Goal: Task Accomplishment & Management: Complete application form

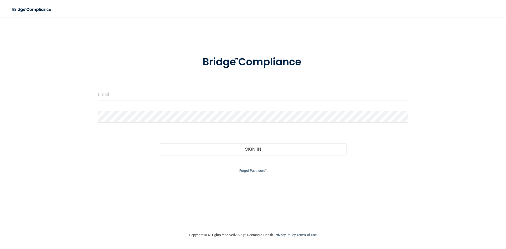
click at [108, 92] on input "email" at bounding box center [253, 95] width 310 height 12
type input "[EMAIL_ADDRESS][DOMAIN_NAME]"
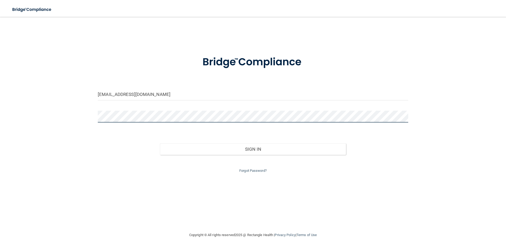
click at [160, 143] on button "Sign In" at bounding box center [253, 149] width 186 height 12
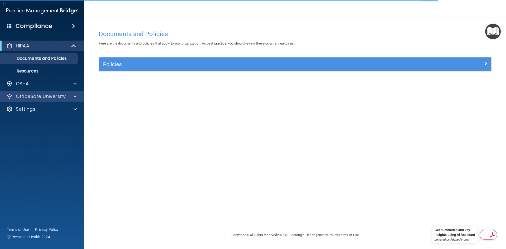
click at [47, 100] on div "OfficeSafe University" at bounding box center [42, 96] width 85 height 11
click at [74, 99] on span at bounding box center [75, 96] width 3 height 6
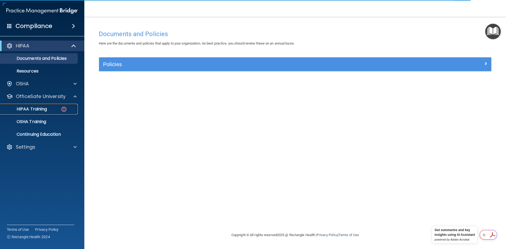
click at [62, 110] on img at bounding box center [64, 109] width 7 height 7
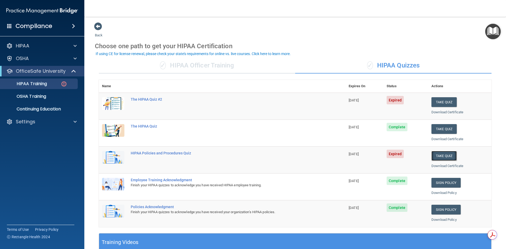
click at [431, 156] on button "Take Quiz" at bounding box center [443, 156] width 25 height 10
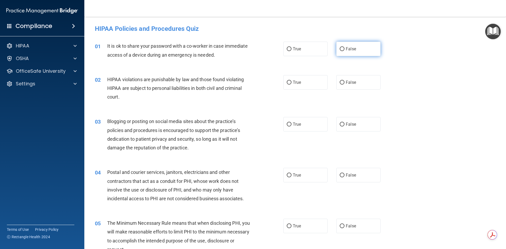
click at [348, 49] on span "False" at bounding box center [351, 48] width 10 height 5
click at [344, 49] on input "False" at bounding box center [342, 49] width 5 height 4
radio input "true"
click at [306, 85] on label "True" at bounding box center [305, 82] width 44 height 14
click at [291, 85] on input "True" at bounding box center [289, 83] width 5 height 4
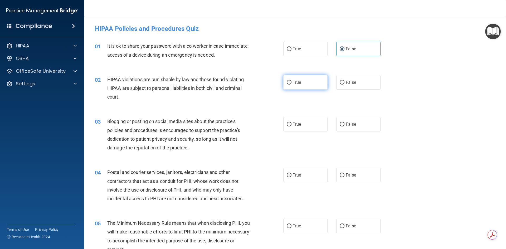
radio input "true"
click at [304, 129] on label "True" at bounding box center [305, 124] width 44 height 14
click at [291, 127] on input "True" at bounding box center [289, 125] width 5 height 4
radio input "true"
click at [286, 179] on label "True" at bounding box center [305, 175] width 44 height 14
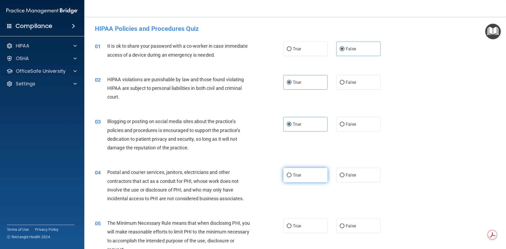
click at [287, 177] on input "True" at bounding box center [289, 175] width 5 height 4
radio input "true"
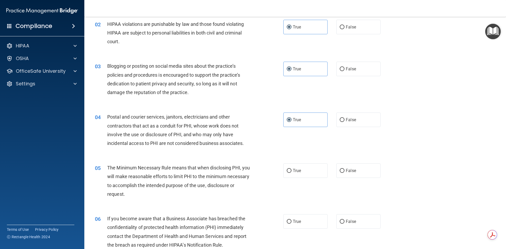
scroll to position [79, 0]
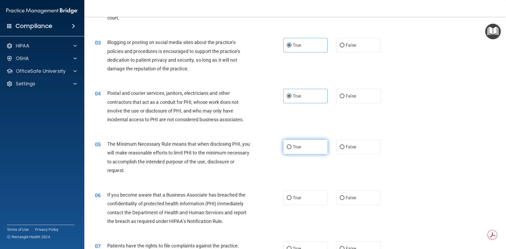
click at [300, 148] on label "True" at bounding box center [305, 147] width 44 height 14
click at [291, 148] on input "True" at bounding box center [289, 147] width 5 height 4
radio input "true"
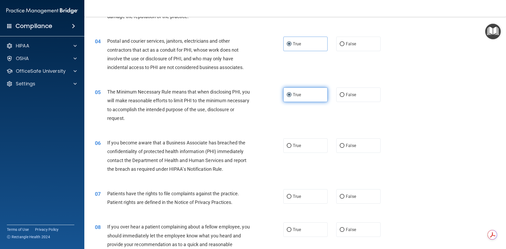
scroll to position [132, 0]
click at [300, 148] on label "True" at bounding box center [305, 145] width 44 height 14
click at [291, 147] on input "True" at bounding box center [289, 145] width 5 height 4
radio input "true"
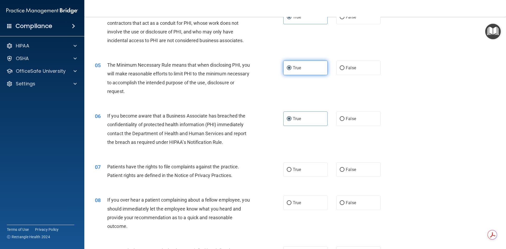
scroll to position [184, 0]
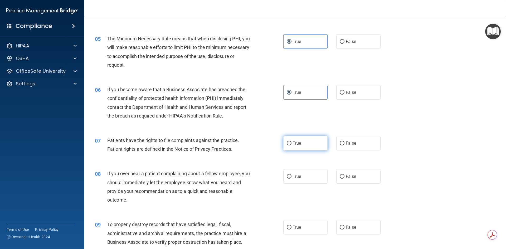
click at [294, 146] on label "True" at bounding box center [305, 143] width 44 height 14
click at [291, 145] on input "True" at bounding box center [289, 144] width 5 height 4
radio input "true"
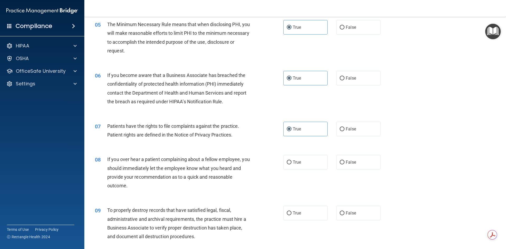
scroll to position [211, 0]
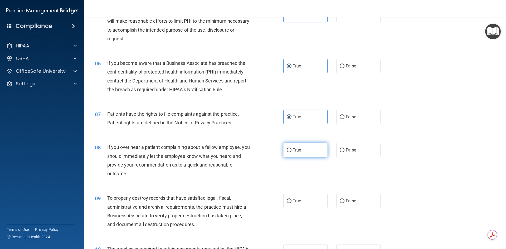
click at [323, 153] on label "True" at bounding box center [305, 150] width 44 height 14
click at [291, 152] on input "True" at bounding box center [289, 150] width 5 height 4
radio input "true"
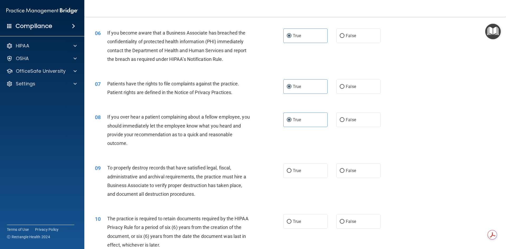
scroll to position [316, 0]
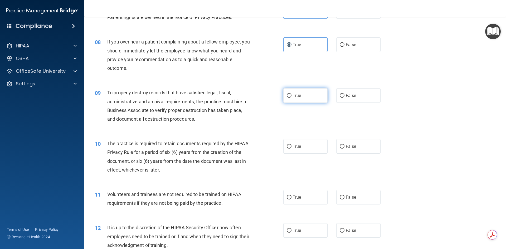
click at [294, 98] on span "True" at bounding box center [297, 95] width 8 height 5
click at [291, 98] on input "True" at bounding box center [289, 96] width 5 height 4
radio input "true"
click at [289, 146] on input "True" at bounding box center [289, 147] width 5 height 4
radio input "true"
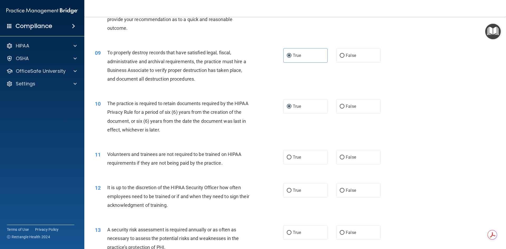
scroll to position [369, 0]
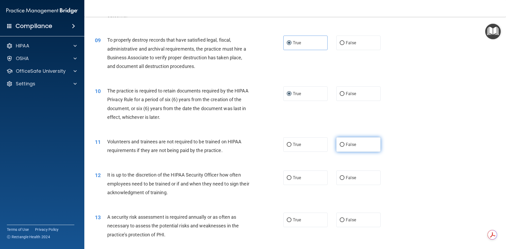
click at [340, 144] on input "False" at bounding box center [342, 145] width 5 height 4
radio input "true"
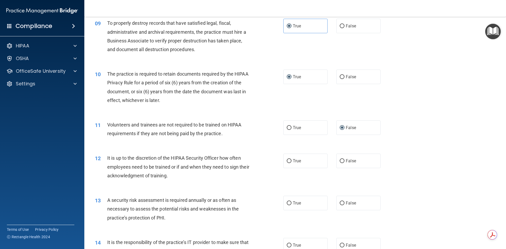
scroll to position [395, 0]
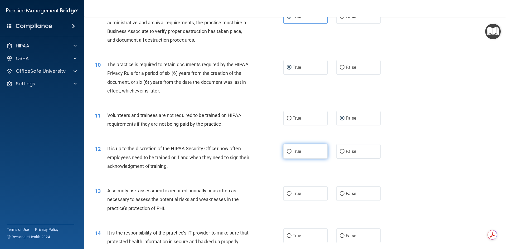
click at [293, 154] on span "True" at bounding box center [297, 151] width 8 height 5
click at [291, 154] on input "True" at bounding box center [289, 152] width 5 height 4
radio input "true"
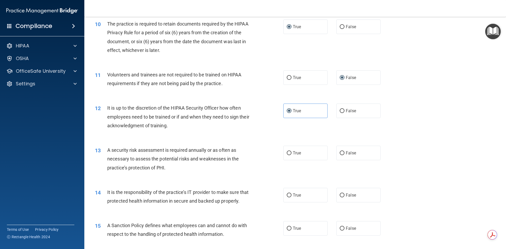
scroll to position [448, 0]
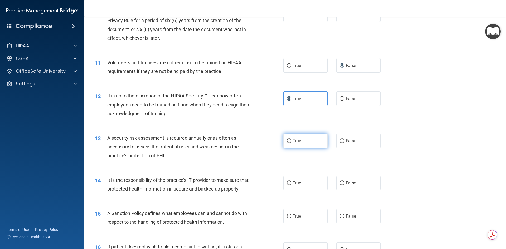
click at [307, 142] on label "True" at bounding box center [305, 141] width 44 height 14
click at [291, 142] on input "True" at bounding box center [289, 141] width 5 height 4
radio input "true"
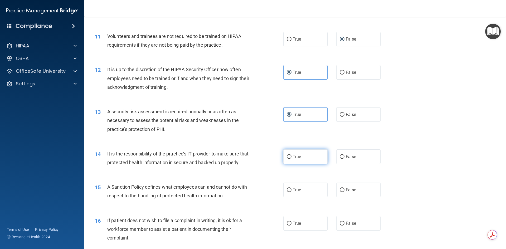
click at [290, 157] on label "True" at bounding box center [305, 156] width 44 height 14
click at [290, 157] on input "True" at bounding box center [289, 157] width 5 height 4
radio input "true"
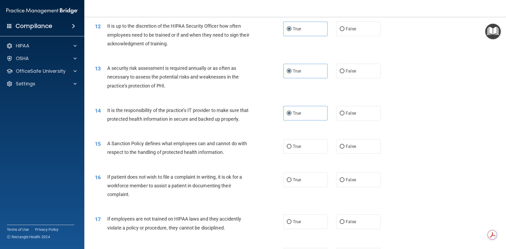
scroll to position [527, 0]
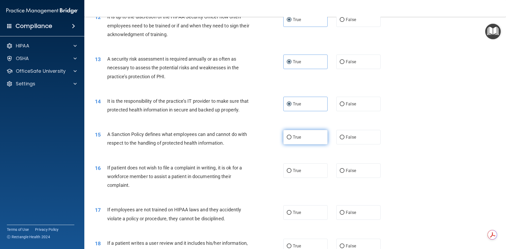
click at [305, 144] on label "True" at bounding box center [305, 137] width 44 height 14
click at [291, 139] on input "True" at bounding box center [289, 137] width 5 height 4
radio input "true"
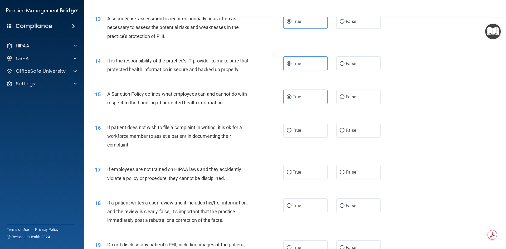
scroll to position [580, 0]
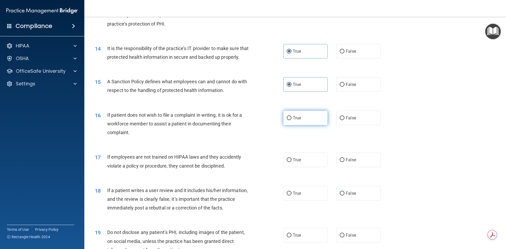
click at [295, 125] on label "True" at bounding box center [305, 118] width 44 height 14
click at [291, 120] on input "True" at bounding box center [289, 118] width 5 height 4
radio input "true"
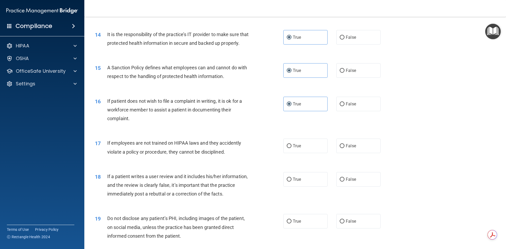
scroll to position [606, 0]
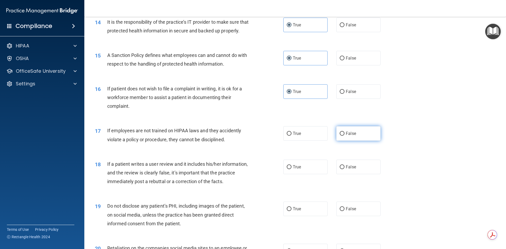
click at [346, 136] on span "False" at bounding box center [351, 133] width 10 height 5
click at [344, 136] on input "False" at bounding box center [342, 134] width 5 height 4
radio input "true"
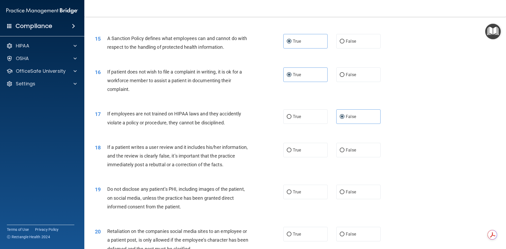
scroll to position [633, 0]
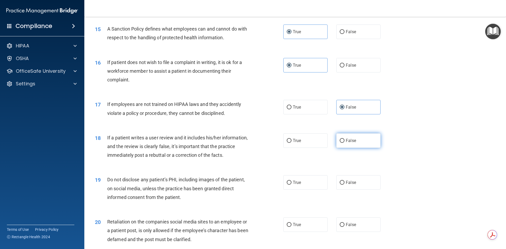
click at [364, 148] on label "False" at bounding box center [358, 140] width 44 height 14
click at [344, 143] on input "False" at bounding box center [342, 141] width 5 height 4
radio input "true"
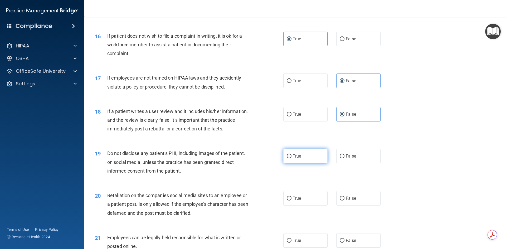
click at [294, 159] on span "True" at bounding box center [297, 156] width 8 height 5
click at [291, 158] on input "True" at bounding box center [289, 156] width 5 height 4
radio input "true"
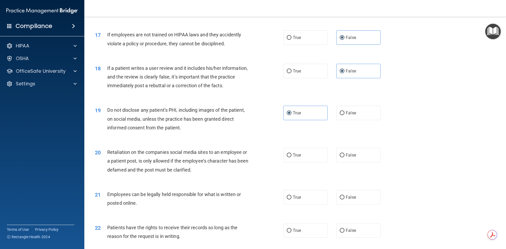
scroll to position [712, 0]
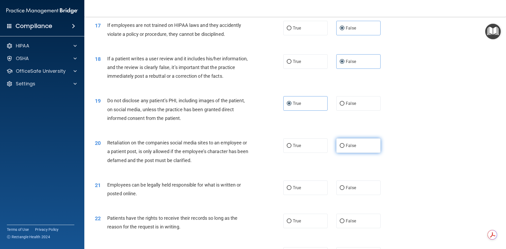
click at [342, 148] on input "False" at bounding box center [342, 146] width 5 height 4
radio input "true"
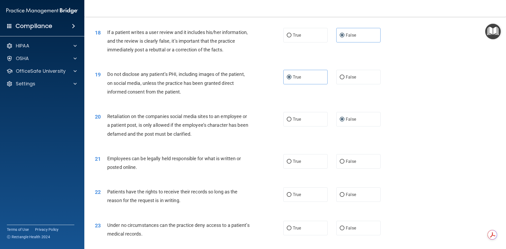
scroll to position [764, 0]
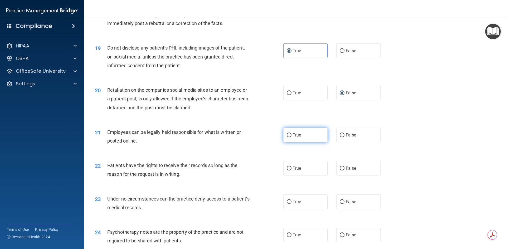
click at [293, 138] on span "True" at bounding box center [297, 135] width 8 height 5
click at [291, 137] on input "True" at bounding box center [289, 135] width 5 height 4
radio input "true"
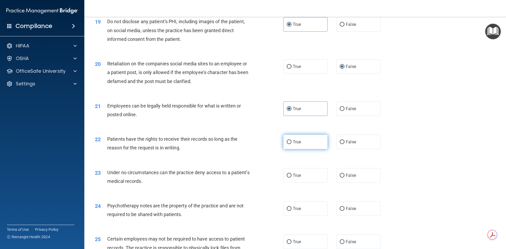
click at [288, 149] on label "True" at bounding box center [305, 142] width 44 height 14
click at [288, 144] on input "True" at bounding box center [289, 142] width 5 height 4
radio input "true"
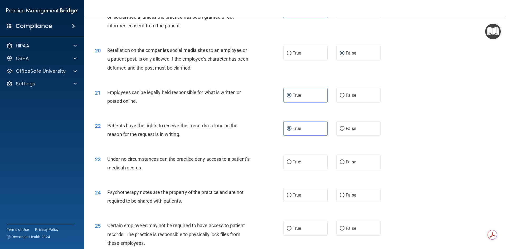
scroll to position [817, 0]
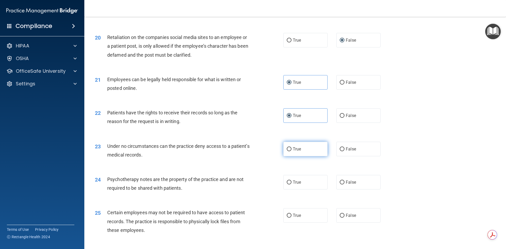
click at [291, 156] on label "True" at bounding box center [305, 149] width 44 height 14
click at [291, 151] on input "True" at bounding box center [289, 149] width 5 height 4
radio input "true"
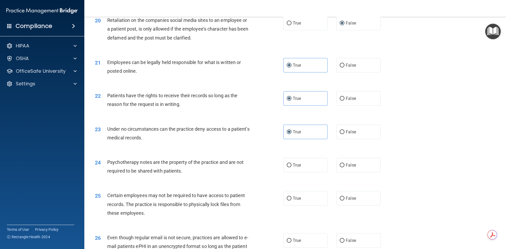
scroll to position [843, 0]
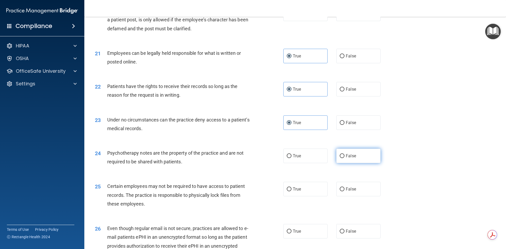
click at [340, 158] on input "False" at bounding box center [342, 156] width 5 height 4
radio input "true"
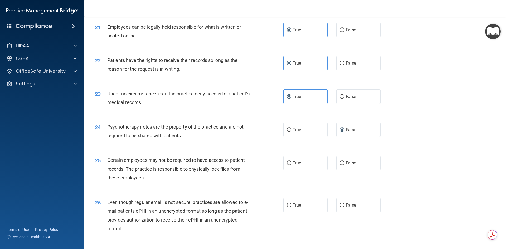
scroll to position [870, 0]
click at [289, 165] on input "True" at bounding box center [289, 163] width 5 height 4
radio input "true"
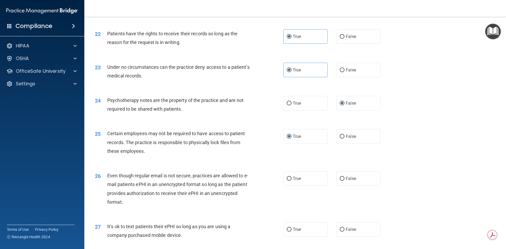
scroll to position [922, 0]
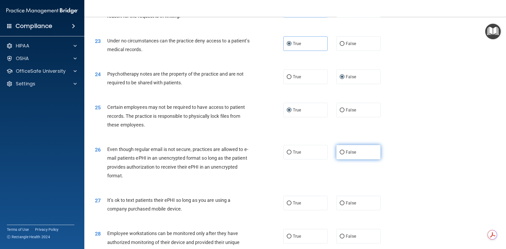
click at [345, 159] on label "False" at bounding box center [358, 152] width 44 height 14
click at [344, 154] on input "False" at bounding box center [342, 152] width 5 height 4
radio input "true"
click at [287, 154] on input "True" at bounding box center [289, 152] width 5 height 4
radio input "true"
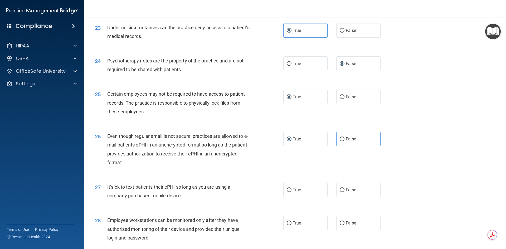
scroll to position [949, 0]
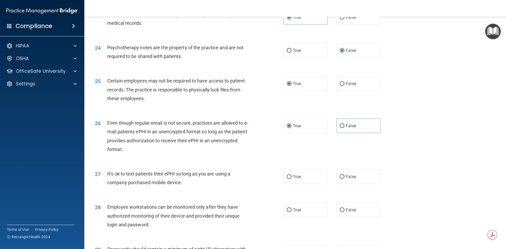
click at [333, 146] on div "26 Even though regular email is not secure, practices are allowed to e-mail pat…" at bounding box center [295, 137] width 409 height 51
click at [337, 144] on div "26 Even though regular email is not secure, practices are allowed to e-mail pat…" at bounding box center [295, 137] width 409 height 51
click at [339, 133] on label "False" at bounding box center [358, 126] width 44 height 14
click at [340, 128] on input "False" at bounding box center [342, 126] width 5 height 4
radio input "true"
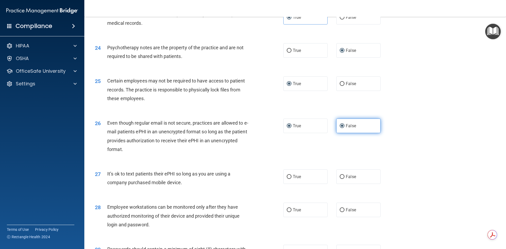
radio input "false"
click at [350, 184] on label "False" at bounding box center [358, 176] width 44 height 14
click at [344, 179] on input "False" at bounding box center [342, 177] width 5 height 4
radio input "true"
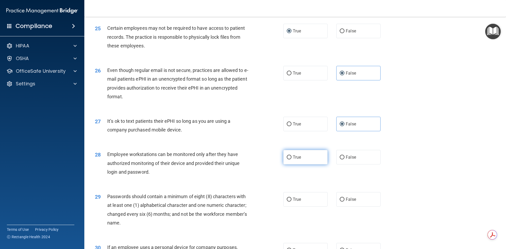
click at [284, 164] on label "True" at bounding box center [305, 157] width 44 height 14
click at [287, 159] on input "True" at bounding box center [289, 158] width 5 height 4
radio input "true"
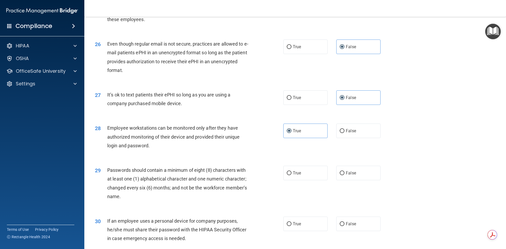
scroll to position [1054, 0]
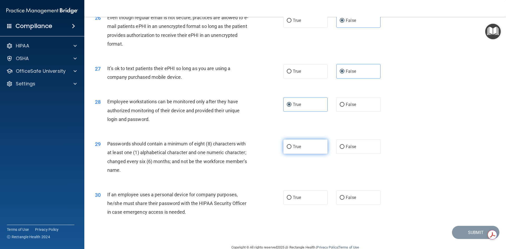
click at [284, 152] on label "True" at bounding box center [305, 146] width 44 height 14
click at [287, 149] on input "True" at bounding box center [289, 147] width 5 height 4
radio input "true"
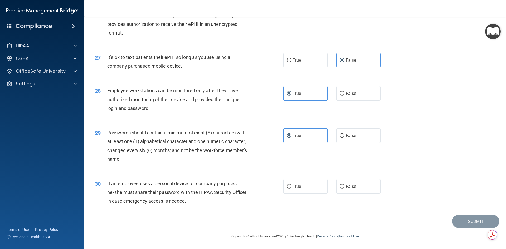
scroll to position [1074, 0]
click at [287, 189] on label "True" at bounding box center [305, 186] width 44 height 14
click at [287, 189] on input "True" at bounding box center [289, 187] width 5 height 4
radio input "true"
click at [352, 187] on span "False" at bounding box center [351, 186] width 10 height 5
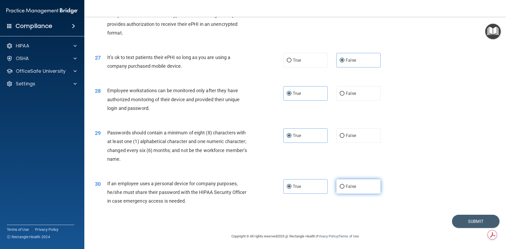
click at [344, 187] on input "False" at bounding box center [342, 187] width 5 height 4
radio input "true"
click at [470, 221] on button "Submit" at bounding box center [475, 221] width 47 height 13
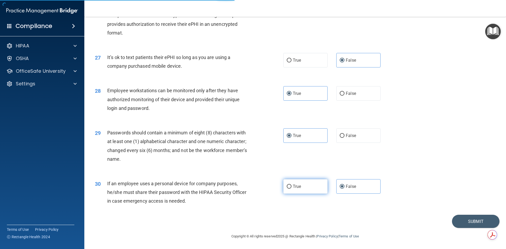
click at [293, 187] on span "True" at bounding box center [297, 186] width 8 height 5
click at [291, 187] on input "True" at bounding box center [289, 187] width 5 height 4
radio input "true"
radio input "false"
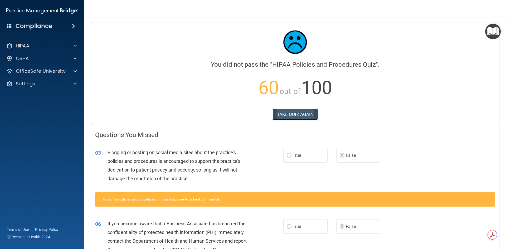
click at [291, 115] on button "TAKE QUIZ AGAIN" at bounding box center [296, 115] width 46 height 12
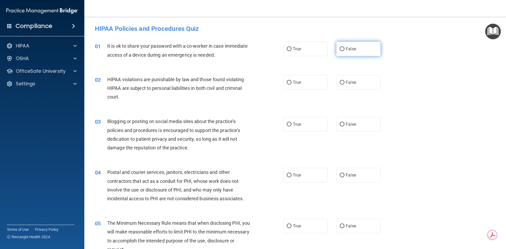
click at [346, 50] on span "False" at bounding box center [351, 48] width 10 height 5
click at [344, 50] on input "False" at bounding box center [342, 49] width 5 height 4
radio input "true"
click at [312, 84] on label "True" at bounding box center [305, 82] width 44 height 14
click at [291, 84] on input "True" at bounding box center [289, 83] width 5 height 4
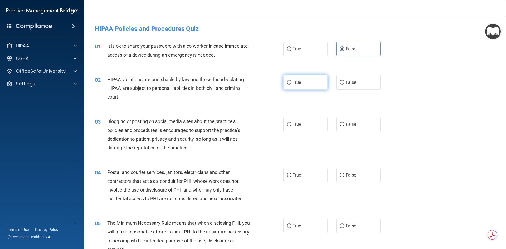
radio input "true"
click at [293, 122] on span "True" at bounding box center [297, 124] width 8 height 5
click at [291, 123] on input "True" at bounding box center [289, 125] width 5 height 4
radio input "true"
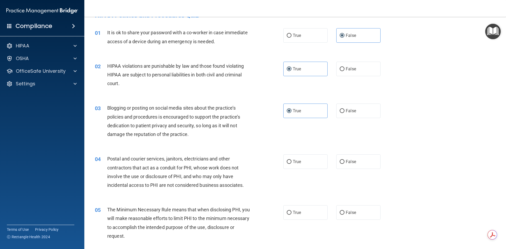
scroll to position [26, 0]
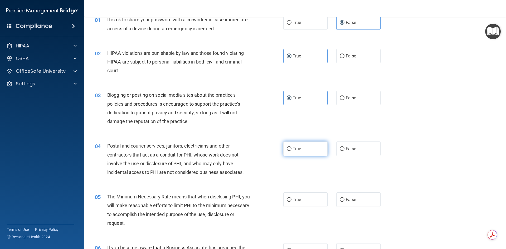
click at [319, 145] on label "True" at bounding box center [305, 149] width 44 height 14
click at [291, 147] on input "True" at bounding box center [289, 149] width 5 height 4
radio input "true"
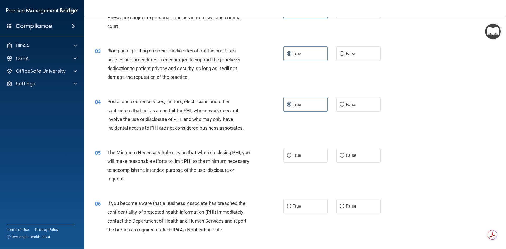
scroll to position [79, 0]
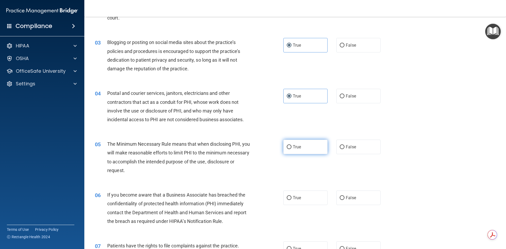
click at [288, 148] on input "True" at bounding box center [289, 147] width 5 height 4
radio input "true"
click at [296, 197] on span "True" at bounding box center [297, 197] width 8 height 5
click at [291, 197] on input "True" at bounding box center [289, 198] width 5 height 4
radio input "true"
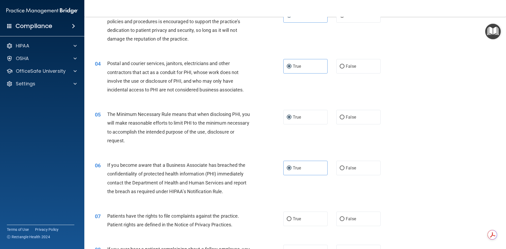
scroll to position [158, 0]
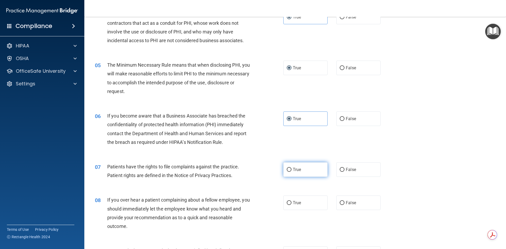
click at [287, 170] on input "True" at bounding box center [289, 170] width 5 height 4
radio input "true"
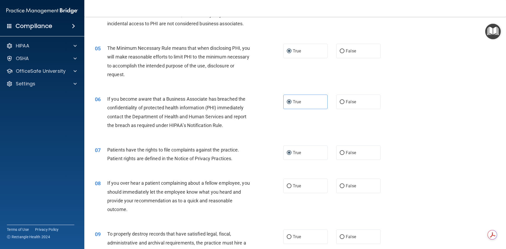
scroll to position [184, 0]
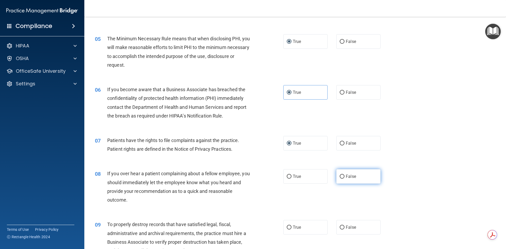
click at [338, 179] on label "False" at bounding box center [358, 176] width 44 height 14
click at [340, 179] on input "False" at bounding box center [342, 177] width 5 height 4
radio input "true"
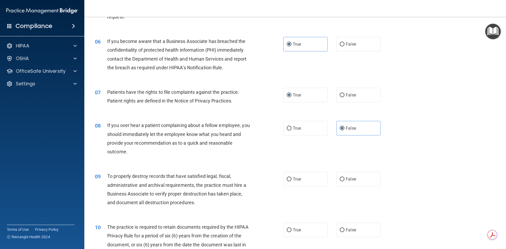
scroll to position [264, 0]
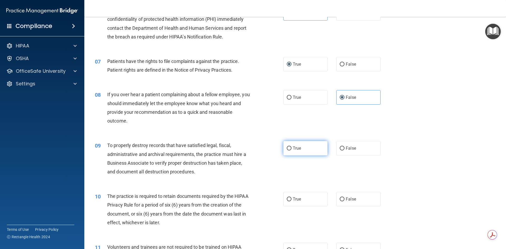
click at [310, 150] on label "True" at bounding box center [305, 148] width 44 height 14
click at [291, 150] on input "True" at bounding box center [289, 149] width 5 height 4
radio input "true"
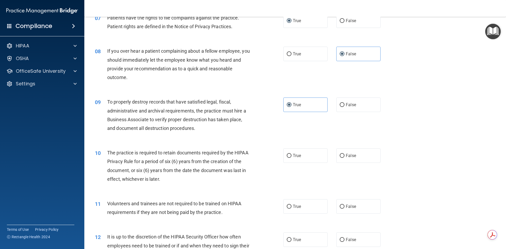
scroll to position [316, 0]
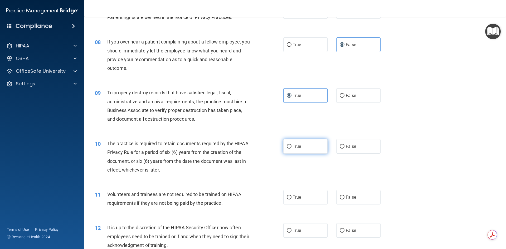
click at [291, 147] on label "True" at bounding box center [305, 146] width 44 height 14
click at [291, 147] on input "True" at bounding box center [289, 147] width 5 height 4
radio input "true"
click at [343, 197] on label "False" at bounding box center [358, 197] width 44 height 14
click at [343, 197] on input "False" at bounding box center [342, 198] width 5 height 4
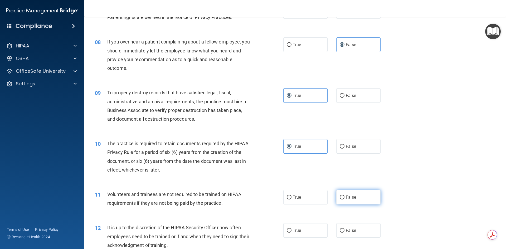
radio input "true"
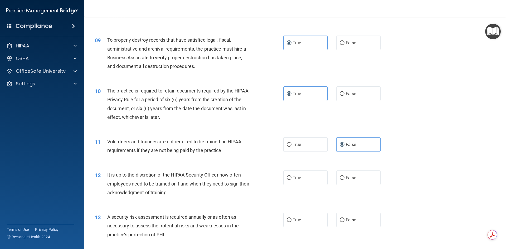
scroll to position [395, 0]
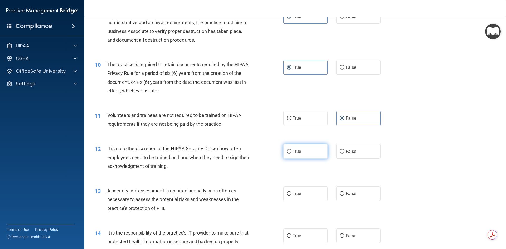
click at [293, 151] on span "True" at bounding box center [297, 151] width 8 height 5
click at [291, 151] on input "True" at bounding box center [289, 152] width 5 height 4
radio input "true"
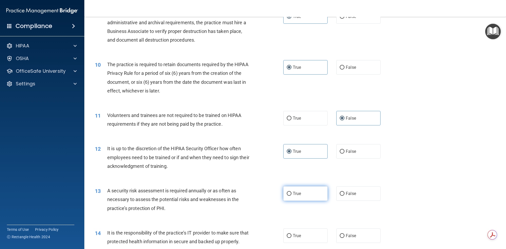
click at [289, 190] on label "True" at bounding box center [305, 193] width 44 height 14
click at [289, 192] on input "True" at bounding box center [289, 194] width 5 height 4
radio input "true"
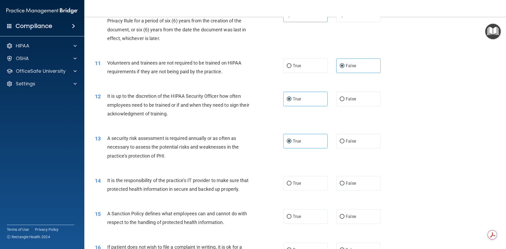
scroll to position [448, 0]
click at [290, 186] on label "True" at bounding box center [305, 183] width 44 height 14
click at [290, 185] on input "True" at bounding box center [289, 183] width 5 height 4
radio input "true"
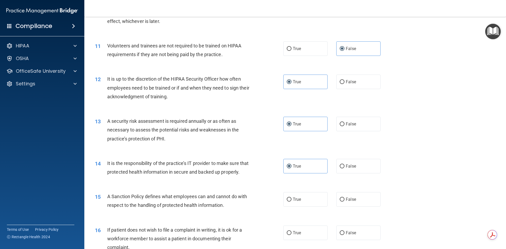
scroll to position [474, 0]
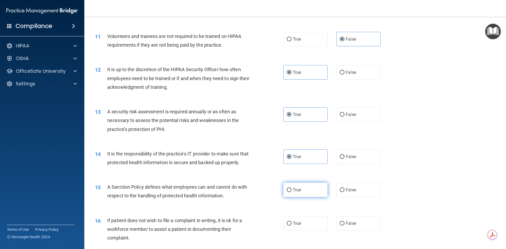
click at [290, 197] on label "True" at bounding box center [305, 190] width 44 height 14
click at [290, 192] on input "True" at bounding box center [289, 190] width 5 height 4
radio input "true"
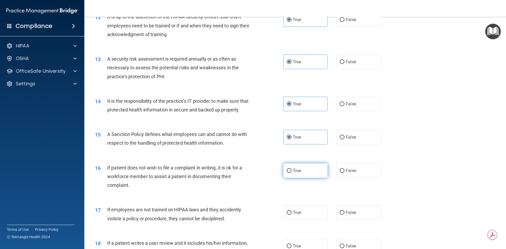
click at [295, 178] on label "True" at bounding box center [305, 170] width 44 height 14
click at [291, 173] on input "True" at bounding box center [289, 171] width 5 height 4
radio input "true"
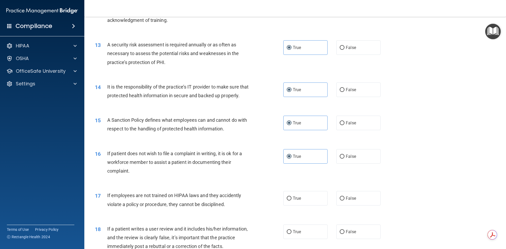
scroll to position [553, 0]
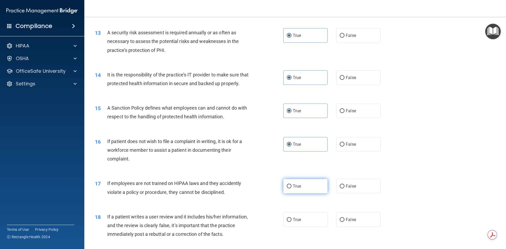
click at [293, 193] on label "True" at bounding box center [305, 186] width 44 height 14
click at [291, 188] on input "True" at bounding box center [289, 186] width 5 height 4
radio input "true"
click at [336, 192] on label "False" at bounding box center [358, 186] width 44 height 14
click at [340, 188] on input "False" at bounding box center [342, 186] width 5 height 4
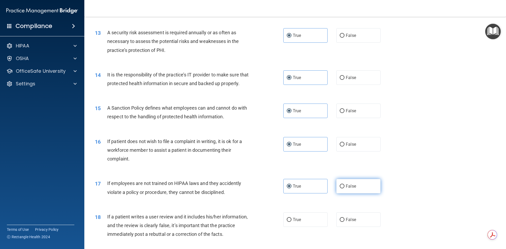
radio input "true"
radio input "false"
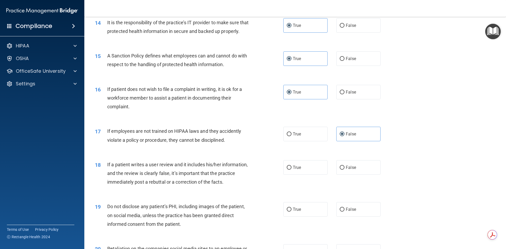
scroll to position [606, 0]
click at [336, 174] on label "False" at bounding box center [358, 167] width 44 height 14
click at [340, 169] on input "False" at bounding box center [342, 167] width 5 height 4
radio input "true"
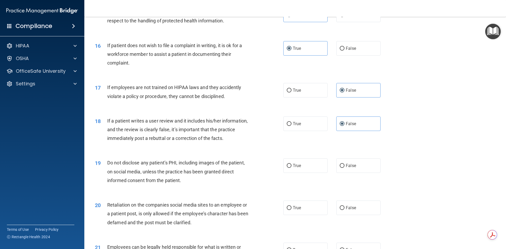
scroll to position [659, 0]
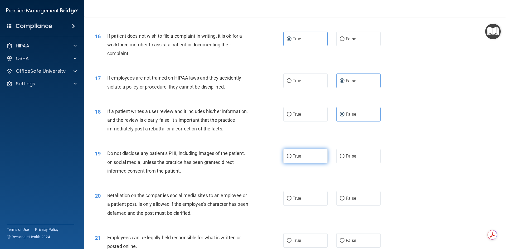
click at [288, 158] on input "True" at bounding box center [289, 156] width 5 height 4
radio input "true"
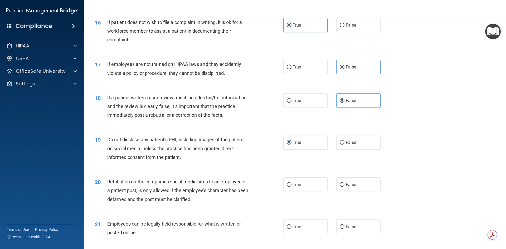
scroll to position [685, 0]
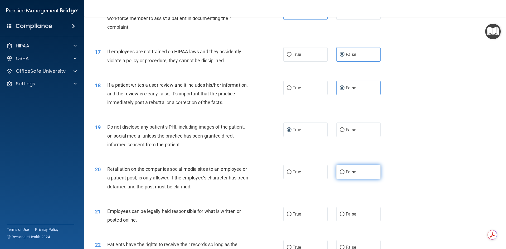
click at [336, 179] on label "False" at bounding box center [358, 172] width 44 height 14
click at [340, 174] on input "False" at bounding box center [342, 172] width 5 height 4
radio input "true"
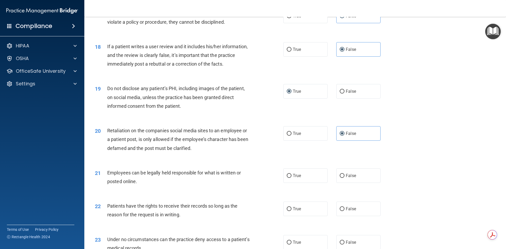
scroll to position [738, 0]
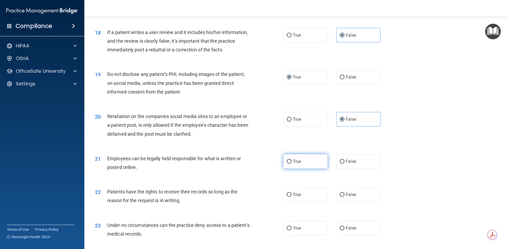
click at [306, 169] on label "True" at bounding box center [305, 161] width 44 height 14
click at [291, 164] on input "True" at bounding box center [289, 162] width 5 height 4
radio input "true"
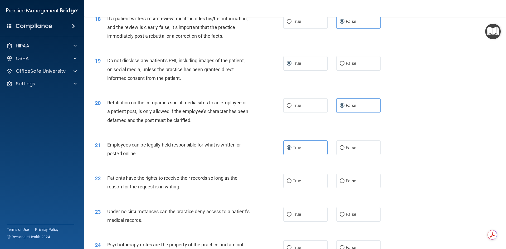
scroll to position [764, 0]
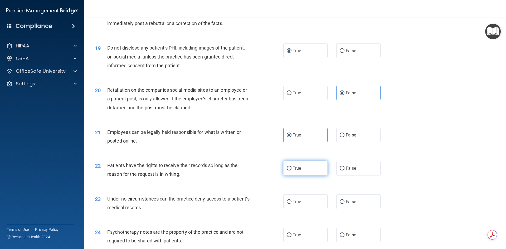
click at [299, 176] on label "True" at bounding box center [305, 168] width 44 height 14
click at [291, 171] on input "True" at bounding box center [289, 169] width 5 height 4
radio input "true"
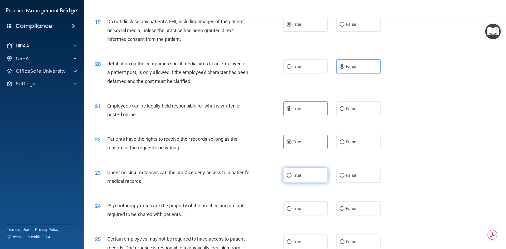
click at [297, 183] on label "True" at bounding box center [305, 175] width 44 height 14
click at [291, 178] on input "True" at bounding box center [289, 176] width 5 height 4
radio input "true"
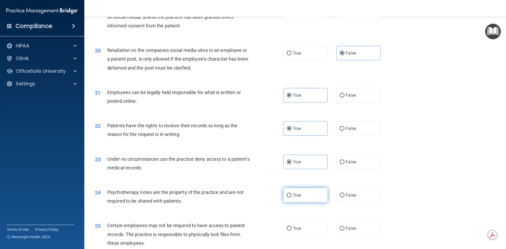
scroll to position [817, 0]
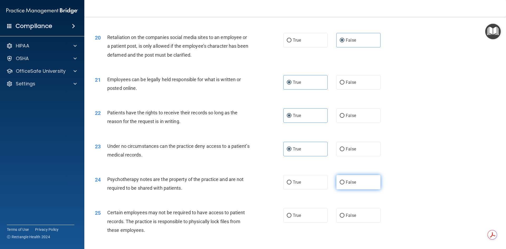
click at [336, 189] on label "False" at bounding box center [358, 182] width 44 height 14
click at [340, 184] on input "False" at bounding box center [342, 183] width 5 height 4
radio input "true"
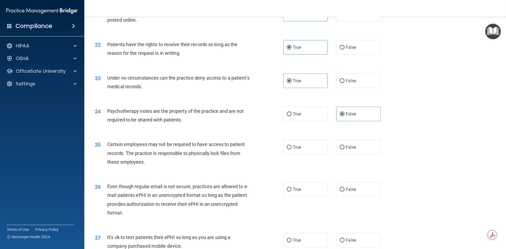
scroll to position [896, 0]
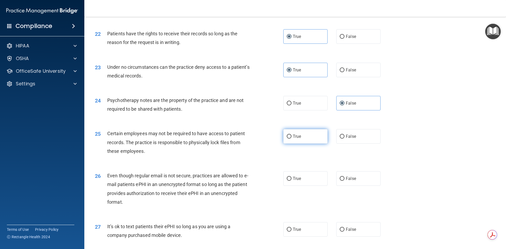
click at [295, 144] on label "True" at bounding box center [305, 136] width 44 height 14
click at [291, 139] on input "True" at bounding box center [289, 137] width 5 height 4
radio input "true"
click at [293, 181] on span "True" at bounding box center [297, 178] width 8 height 5
click at [291, 181] on input "True" at bounding box center [289, 179] width 5 height 4
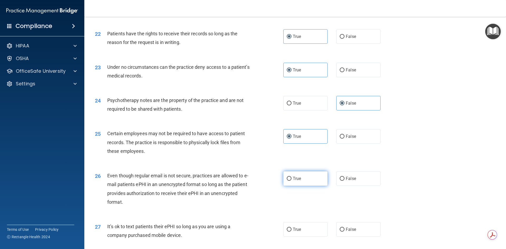
radio input "true"
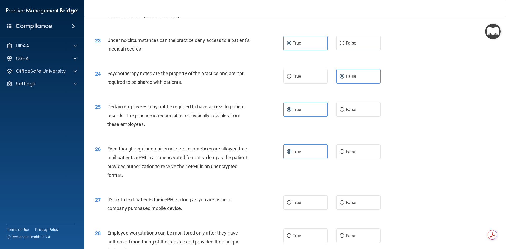
scroll to position [949, 0]
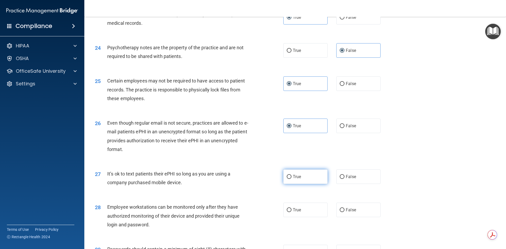
click at [303, 183] on label "True" at bounding box center [305, 176] width 44 height 14
click at [291, 179] on input "True" at bounding box center [289, 177] width 5 height 4
radio input "true"
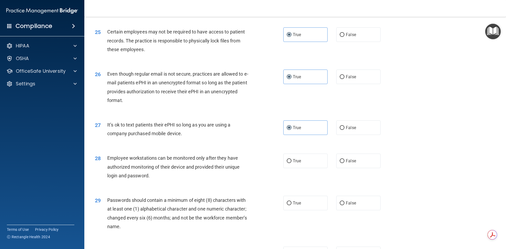
scroll to position [1002, 0]
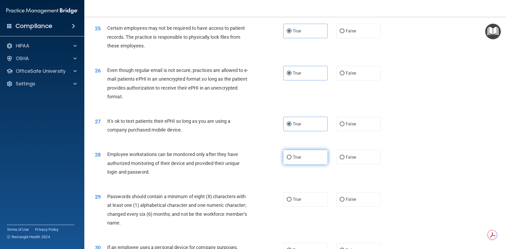
click at [295, 164] on label "True" at bounding box center [305, 157] width 44 height 14
click at [291, 159] on input "True" at bounding box center [289, 158] width 5 height 4
radio input "true"
click at [295, 202] on span "True" at bounding box center [297, 199] width 8 height 5
click at [291, 202] on input "True" at bounding box center [289, 200] width 5 height 4
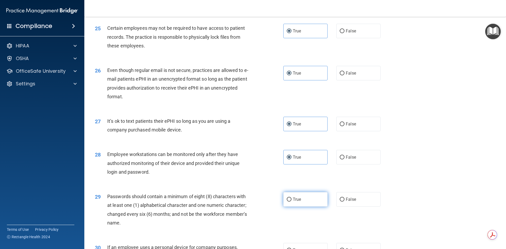
radio input "true"
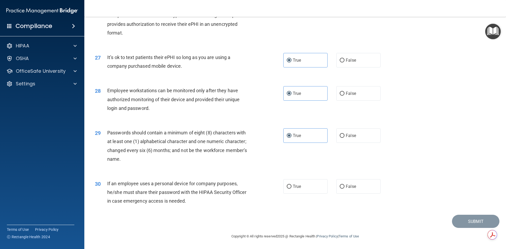
scroll to position [1074, 0]
click at [289, 189] on label "True" at bounding box center [305, 186] width 44 height 14
click at [289, 189] on input "True" at bounding box center [289, 187] width 5 height 4
radio input "true"
click at [458, 224] on button "Submit" at bounding box center [475, 221] width 47 height 13
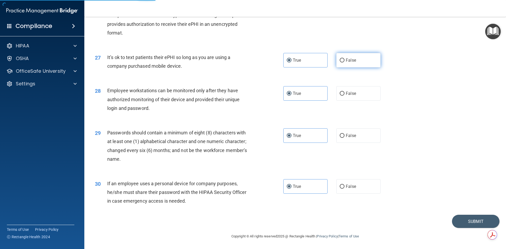
click at [342, 58] on label "False" at bounding box center [358, 60] width 44 height 14
click at [342, 59] on input "False" at bounding box center [342, 61] width 5 height 4
radio input "true"
radio input "false"
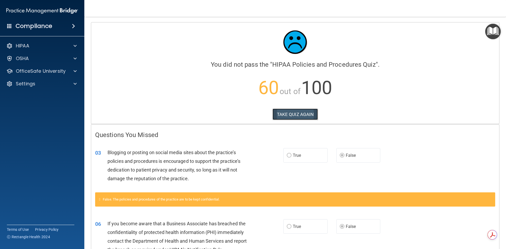
click at [294, 111] on button "TAKE QUIZ AGAIN" at bounding box center [296, 115] width 46 height 12
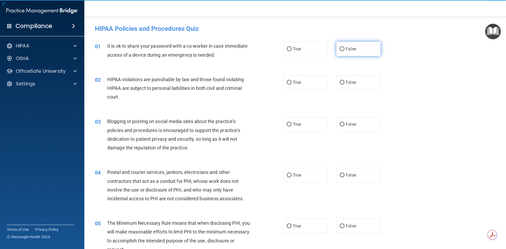
click at [351, 47] on span "False" at bounding box center [351, 48] width 10 height 5
click at [344, 47] on input "False" at bounding box center [342, 49] width 5 height 4
radio input "true"
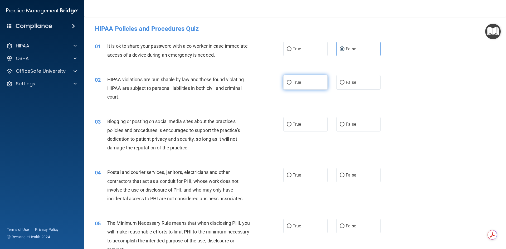
click at [304, 81] on label "True" at bounding box center [305, 82] width 44 height 14
click at [291, 81] on input "True" at bounding box center [289, 83] width 5 height 4
radio input "true"
click at [289, 124] on input "True" at bounding box center [289, 125] width 5 height 4
radio input "true"
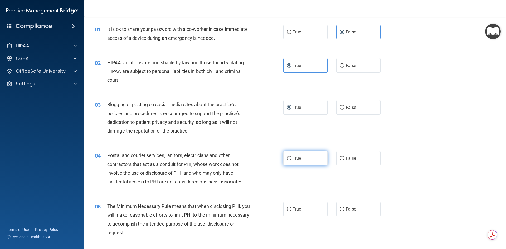
scroll to position [26, 0]
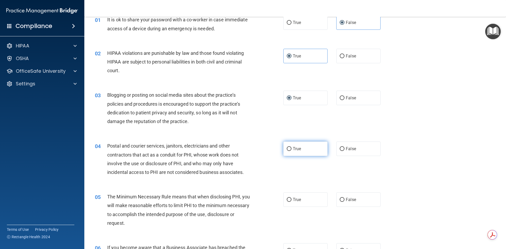
click at [313, 154] on label "True" at bounding box center [305, 149] width 44 height 14
click at [291, 151] on input "True" at bounding box center [289, 149] width 5 height 4
radio input "true"
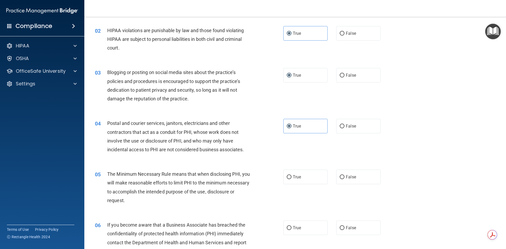
scroll to position [79, 0]
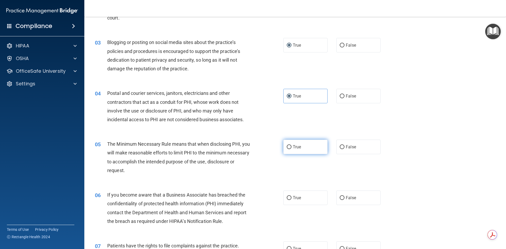
click at [294, 152] on label "True" at bounding box center [305, 147] width 44 height 14
click at [291, 149] on input "True" at bounding box center [289, 147] width 5 height 4
radio input "true"
click at [293, 196] on span "True" at bounding box center [297, 197] width 8 height 5
click at [291, 196] on input "True" at bounding box center [289, 198] width 5 height 4
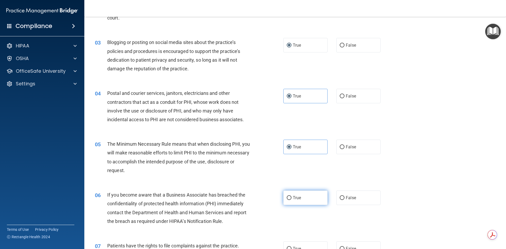
radio input "true"
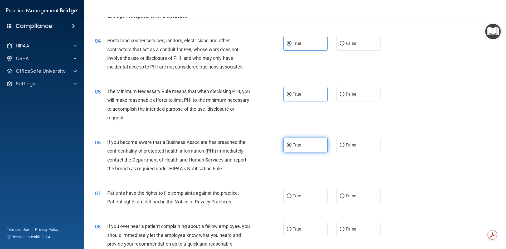
click at [293, 196] on span "True" at bounding box center [297, 195] width 8 height 5
click at [291, 196] on input "True" at bounding box center [289, 196] width 5 height 4
radio input "true"
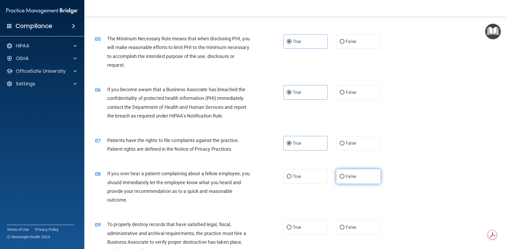
click at [345, 181] on label "False" at bounding box center [358, 176] width 44 height 14
click at [344, 179] on input "False" at bounding box center [342, 177] width 5 height 4
radio input "true"
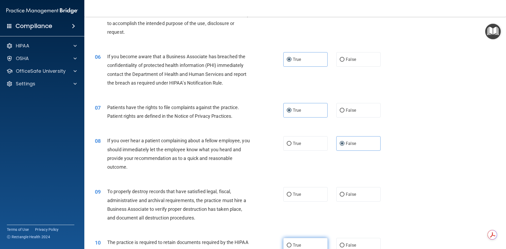
scroll to position [264, 0]
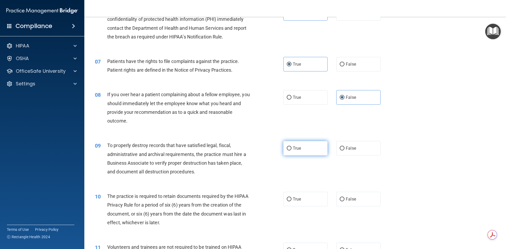
click at [303, 154] on label "True" at bounding box center [305, 148] width 44 height 14
click at [291, 150] on input "True" at bounding box center [289, 149] width 5 height 4
radio input "true"
click at [294, 202] on label "True" at bounding box center [305, 199] width 44 height 14
click at [291, 201] on input "True" at bounding box center [289, 199] width 5 height 4
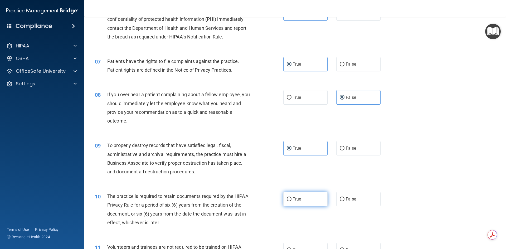
radio input "true"
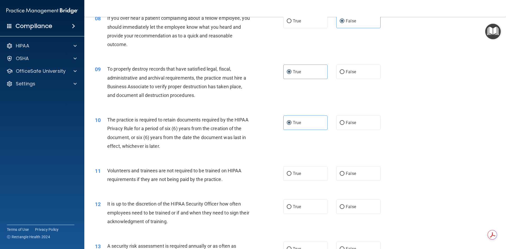
scroll to position [343, 0]
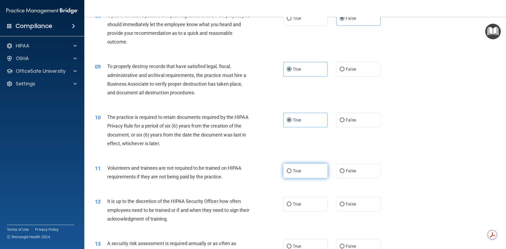
click at [313, 173] on label "True" at bounding box center [305, 171] width 44 height 14
click at [291, 173] on input "True" at bounding box center [289, 171] width 5 height 4
radio input "true"
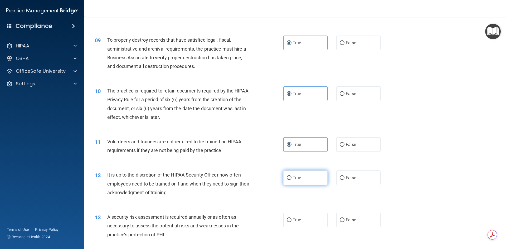
click at [302, 182] on label "True" at bounding box center [305, 178] width 44 height 14
click at [291, 180] on input "True" at bounding box center [289, 178] width 5 height 4
radio input "true"
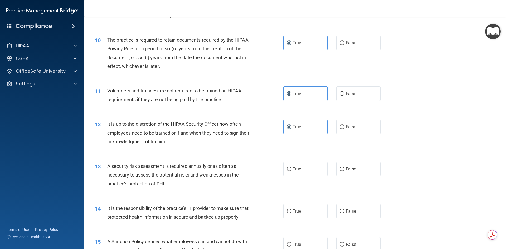
scroll to position [422, 0]
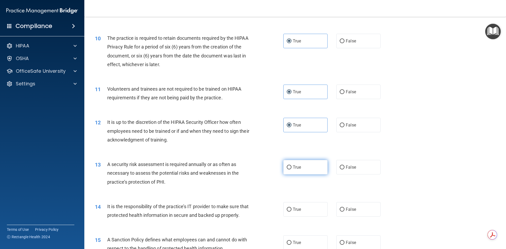
click at [298, 173] on label "True" at bounding box center [305, 167] width 44 height 14
click at [291, 169] on input "True" at bounding box center [289, 168] width 5 height 4
radio input "true"
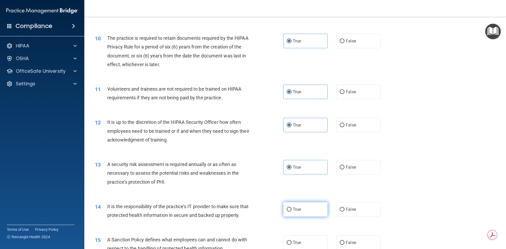
click at [302, 208] on label "True" at bounding box center [305, 209] width 44 height 14
click at [291, 208] on input "True" at bounding box center [289, 210] width 5 height 4
radio input "true"
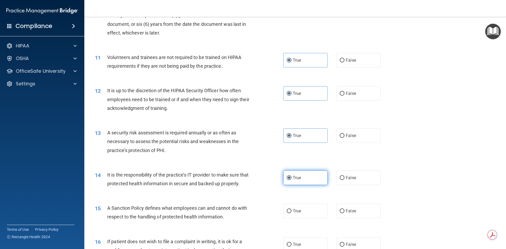
scroll to position [501, 0]
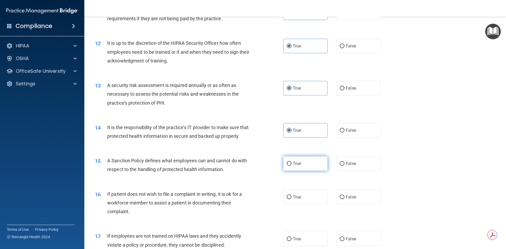
click at [300, 171] on label "True" at bounding box center [305, 163] width 44 height 14
click at [291, 166] on input "True" at bounding box center [289, 164] width 5 height 4
radio input "true"
click at [304, 204] on label "True" at bounding box center [305, 197] width 44 height 14
click at [291, 199] on input "True" at bounding box center [289, 197] width 5 height 4
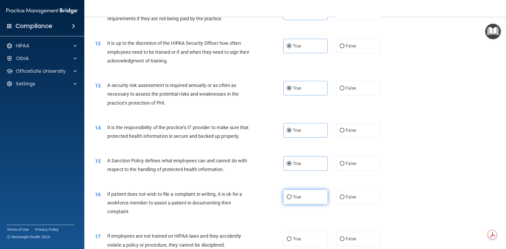
radio input "true"
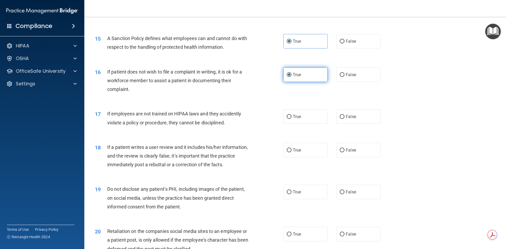
scroll to position [633, 0]
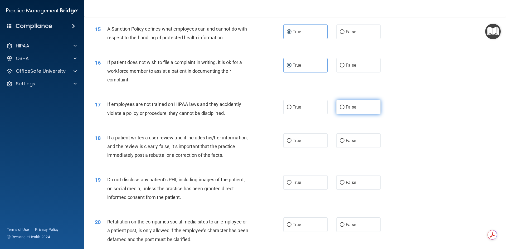
click at [338, 114] on label "False" at bounding box center [358, 107] width 44 height 14
click at [340, 109] on input "False" at bounding box center [342, 107] width 5 height 4
radio input "true"
click at [342, 148] on label "False" at bounding box center [358, 140] width 44 height 14
click at [342, 143] on input "False" at bounding box center [342, 141] width 5 height 4
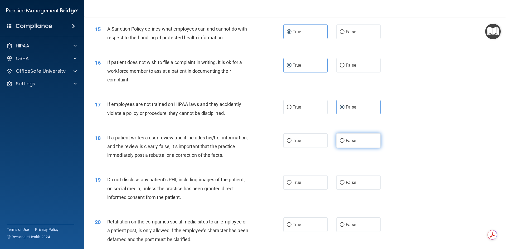
radio input "true"
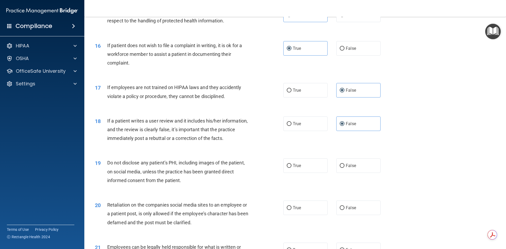
scroll to position [685, 0]
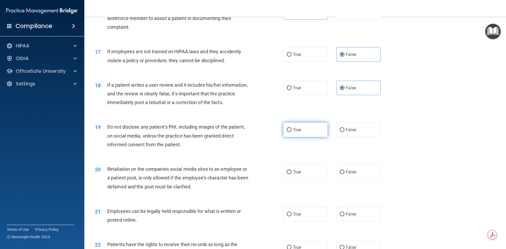
click at [294, 132] on span "True" at bounding box center [297, 129] width 8 height 5
click at [291, 132] on input "True" at bounding box center [289, 130] width 5 height 4
radio input "true"
click at [338, 178] on label "False" at bounding box center [358, 172] width 44 height 14
click at [340, 174] on input "False" at bounding box center [342, 172] width 5 height 4
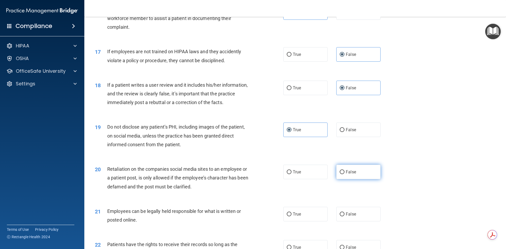
radio input "true"
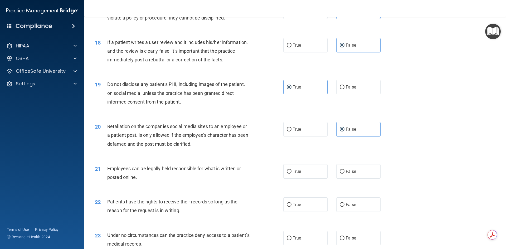
scroll to position [738, 0]
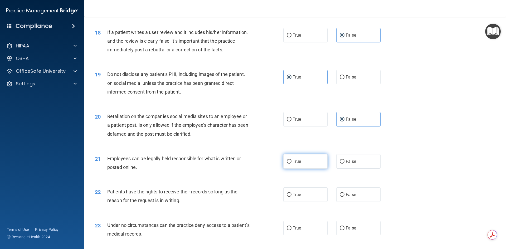
click at [289, 169] on label "True" at bounding box center [305, 161] width 44 height 14
click at [289, 164] on input "True" at bounding box center [289, 162] width 5 height 4
radio input "true"
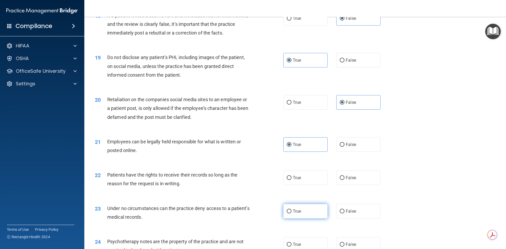
scroll to position [764, 0]
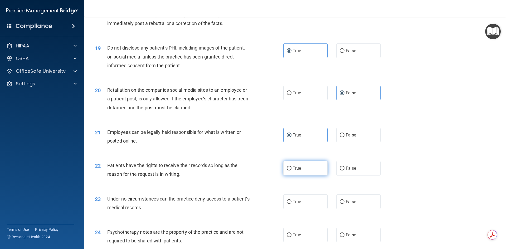
click at [290, 176] on label "True" at bounding box center [305, 168] width 44 height 14
click at [290, 171] on input "True" at bounding box center [289, 169] width 5 height 4
radio input "true"
click at [293, 207] on label "True" at bounding box center [305, 202] width 44 height 14
click at [291, 204] on input "True" at bounding box center [289, 202] width 5 height 4
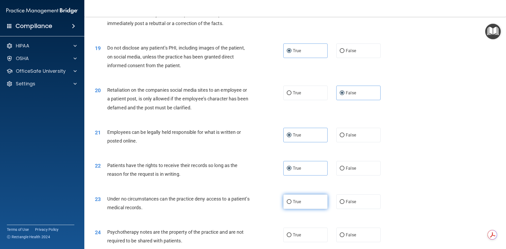
radio input "true"
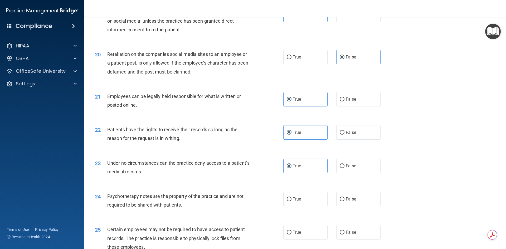
scroll to position [817, 0]
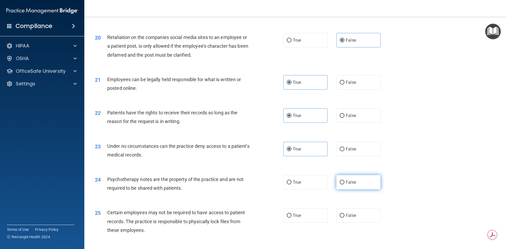
click at [353, 189] on label "False" at bounding box center [358, 182] width 44 height 14
click at [344, 184] on input "False" at bounding box center [342, 183] width 5 height 4
radio input "true"
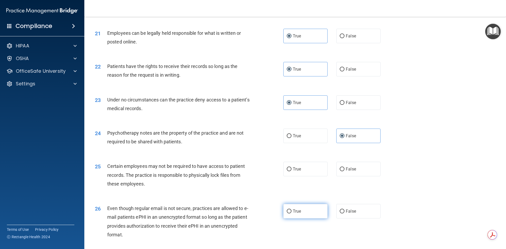
scroll to position [870, 0]
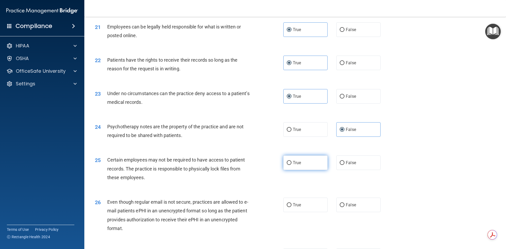
click at [294, 170] on label "True" at bounding box center [305, 163] width 44 height 14
click at [291, 165] on input "True" at bounding box center [289, 163] width 5 height 4
radio input "true"
click at [310, 212] on label "True" at bounding box center [305, 205] width 44 height 14
click at [291, 207] on input "True" at bounding box center [289, 205] width 5 height 4
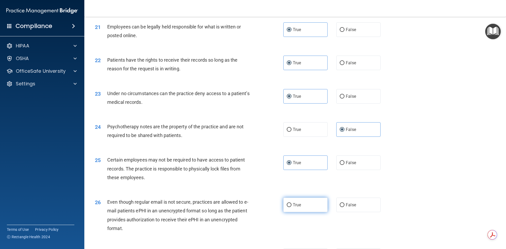
radio input "true"
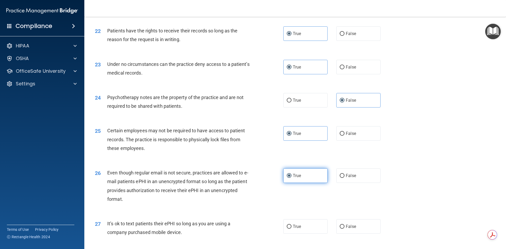
scroll to position [949, 0]
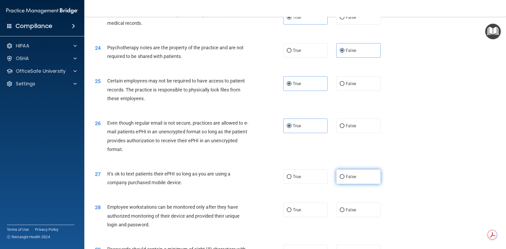
click at [338, 183] on label "False" at bounding box center [358, 176] width 44 height 14
click at [340, 179] on input "False" at bounding box center [342, 177] width 5 height 4
radio input "true"
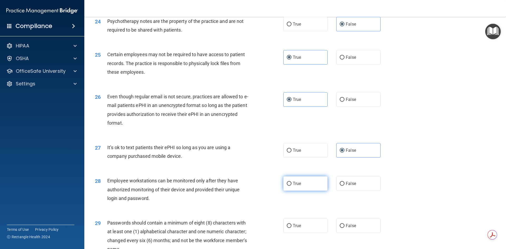
click at [301, 191] on label "True" at bounding box center [305, 183] width 44 height 14
click at [291, 186] on input "True" at bounding box center [289, 184] width 5 height 4
radio input "true"
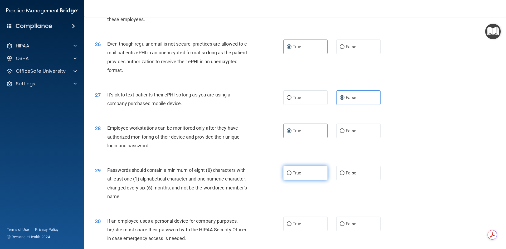
click at [302, 180] on label "True" at bounding box center [305, 173] width 44 height 14
click at [291, 175] on input "True" at bounding box center [289, 173] width 5 height 4
radio input "true"
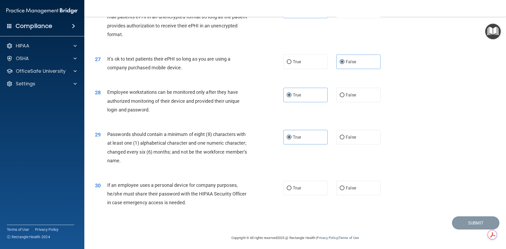
scroll to position [1074, 0]
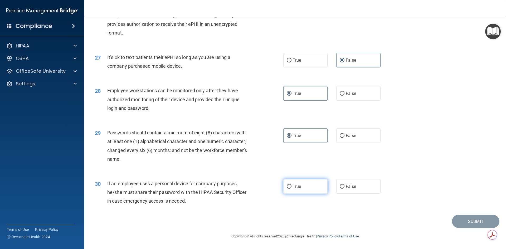
click at [288, 191] on label "True" at bounding box center [305, 186] width 44 height 14
click at [288, 189] on input "True" at bounding box center [289, 187] width 5 height 4
radio input "true"
click at [454, 223] on button "Submit" at bounding box center [475, 221] width 47 height 13
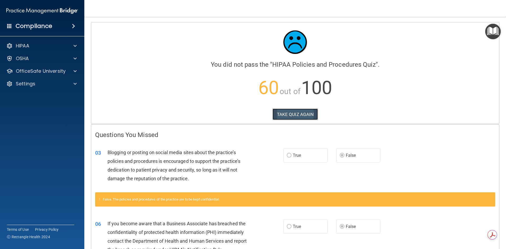
click at [305, 112] on button "TAKE QUIZ AGAIN" at bounding box center [296, 115] width 46 height 12
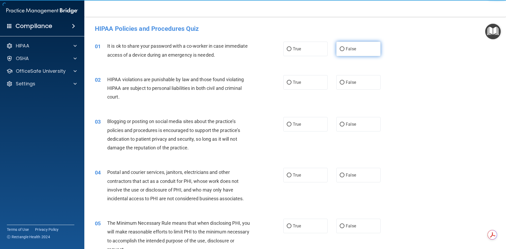
click at [341, 50] on input "False" at bounding box center [342, 49] width 5 height 4
radio input "true"
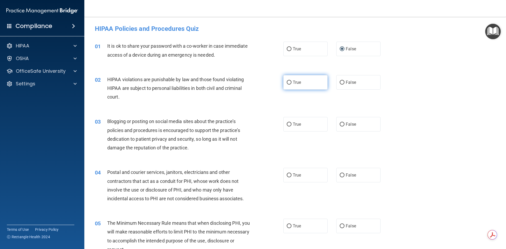
click at [306, 83] on label "True" at bounding box center [305, 82] width 44 height 14
click at [291, 83] on input "True" at bounding box center [289, 83] width 5 height 4
radio input "true"
click at [351, 125] on span "False" at bounding box center [351, 124] width 10 height 5
click at [344, 125] on input "False" at bounding box center [342, 125] width 5 height 4
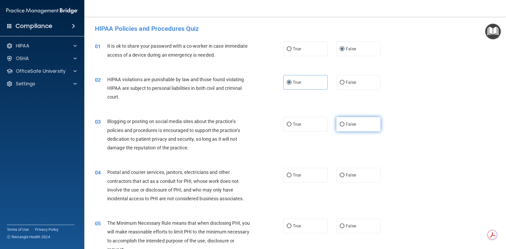
radio input "true"
click at [317, 174] on label "True" at bounding box center [305, 175] width 44 height 14
click at [291, 174] on input "True" at bounding box center [289, 175] width 5 height 4
radio input "true"
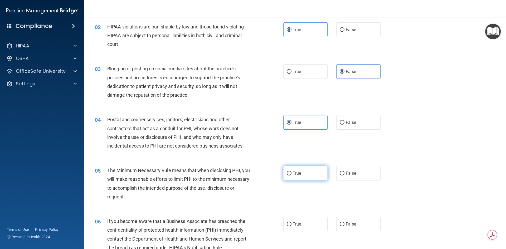
click at [311, 171] on label "True" at bounding box center [305, 173] width 44 height 14
click at [291, 172] on input "True" at bounding box center [289, 174] width 5 height 4
radio input "true"
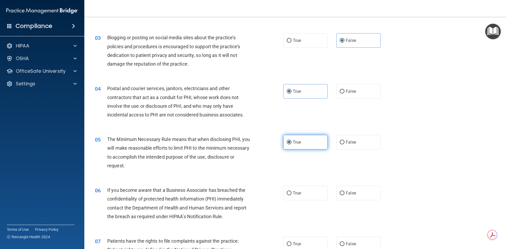
scroll to position [132, 0]
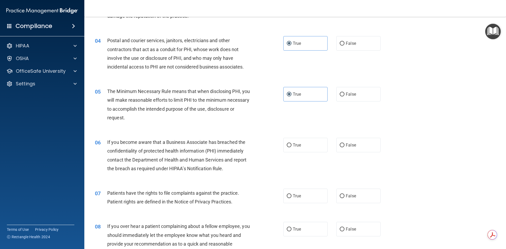
click at [307, 157] on div "06 If you become aware that a Business Associate has breached the confidentiali…" at bounding box center [295, 156] width 409 height 51
click at [306, 156] on div "06 If you become aware that a Business Associate has breached the confidentiali…" at bounding box center [295, 156] width 409 height 51
click at [305, 148] on label "True" at bounding box center [305, 145] width 44 height 14
click at [291, 147] on input "True" at bounding box center [289, 145] width 5 height 4
radio input "true"
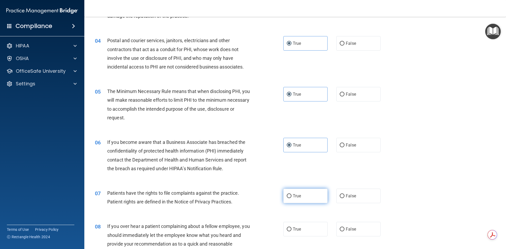
click at [309, 192] on label "True" at bounding box center [305, 196] width 44 height 14
click at [291, 194] on input "True" at bounding box center [289, 196] width 5 height 4
radio input "true"
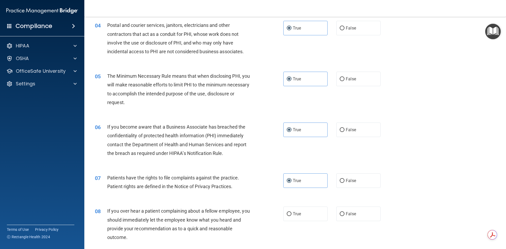
scroll to position [158, 0]
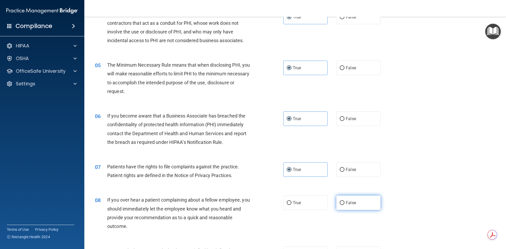
click at [341, 204] on input "False" at bounding box center [342, 203] width 5 height 4
radio input "true"
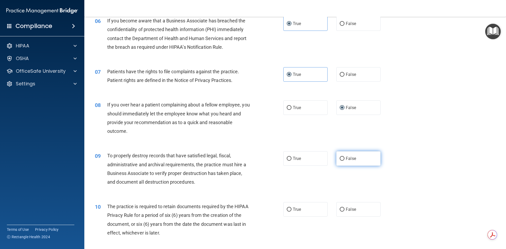
scroll to position [290, 0]
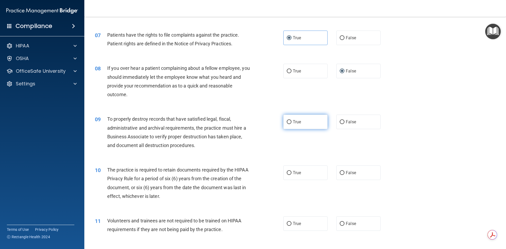
click at [290, 122] on label "True" at bounding box center [305, 122] width 44 height 14
click at [290, 122] on input "True" at bounding box center [289, 122] width 5 height 4
radio input "true"
click at [289, 173] on input "True" at bounding box center [289, 173] width 5 height 4
radio input "true"
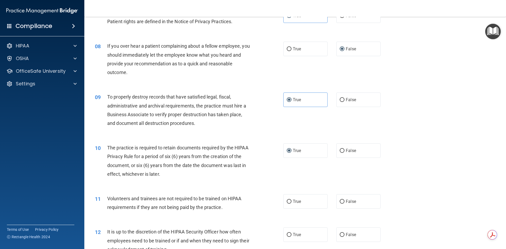
scroll to position [343, 0]
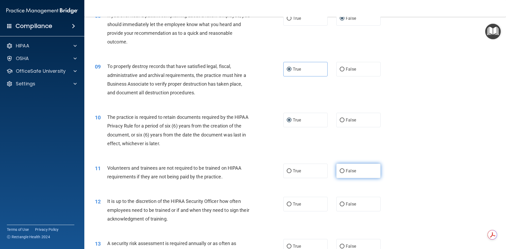
click at [342, 171] on input "False" at bounding box center [342, 171] width 5 height 4
radio input "true"
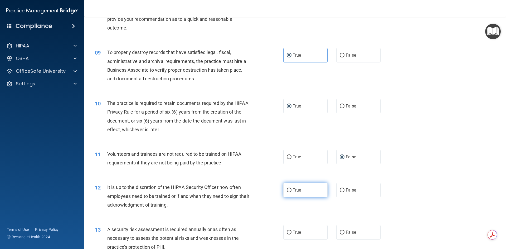
scroll to position [369, 0]
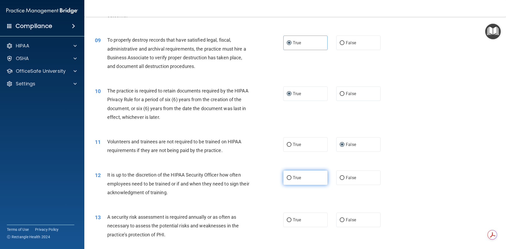
click at [298, 180] on span "True" at bounding box center [297, 177] width 8 height 5
click at [291, 180] on input "True" at bounding box center [289, 178] width 5 height 4
radio input "true"
click at [287, 224] on label "True" at bounding box center [305, 220] width 44 height 14
click at [287, 222] on input "True" at bounding box center [289, 220] width 5 height 4
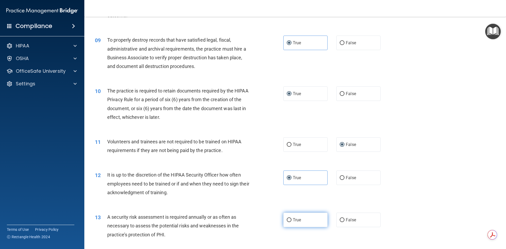
radio input "true"
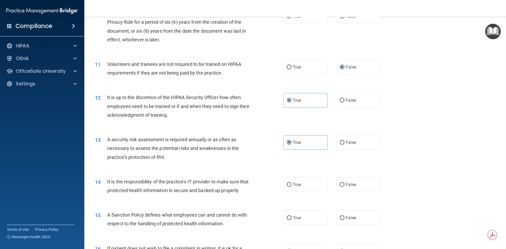
scroll to position [448, 0]
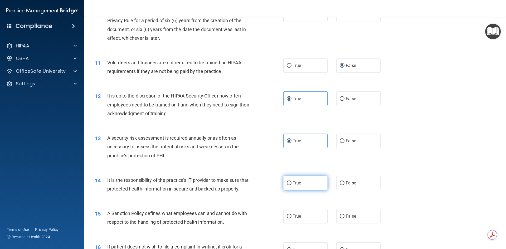
click at [297, 186] on label "True" at bounding box center [305, 183] width 44 height 14
click at [291, 185] on input "True" at bounding box center [289, 183] width 5 height 4
radio input "true"
click at [290, 223] on label "True" at bounding box center [305, 216] width 44 height 14
click at [290, 218] on input "True" at bounding box center [289, 217] width 5 height 4
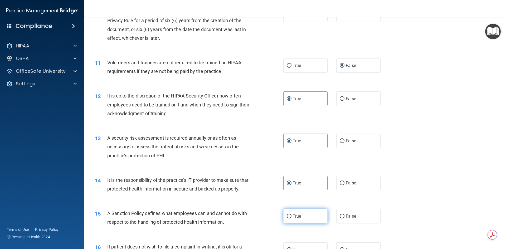
radio input "true"
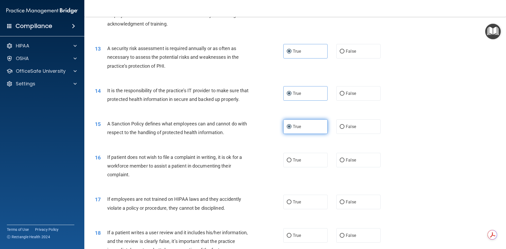
scroll to position [553, 0]
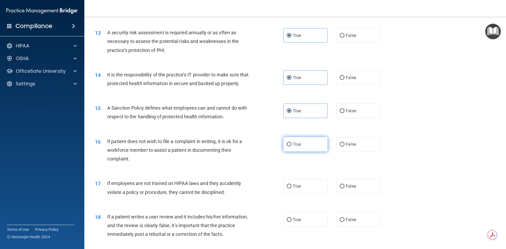
click at [305, 152] on label "True" at bounding box center [305, 144] width 44 height 14
click at [291, 147] on input "True" at bounding box center [289, 145] width 5 height 4
radio input "true"
click at [336, 193] on label "False" at bounding box center [358, 186] width 44 height 14
click at [340, 188] on input "False" at bounding box center [342, 186] width 5 height 4
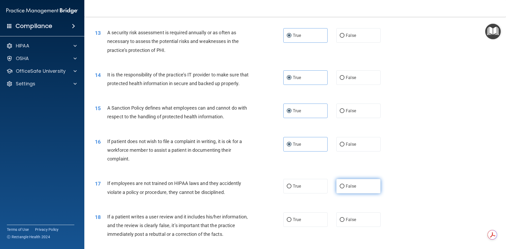
radio input "true"
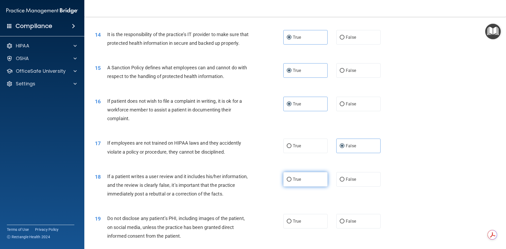
scroll to position [606, 0]
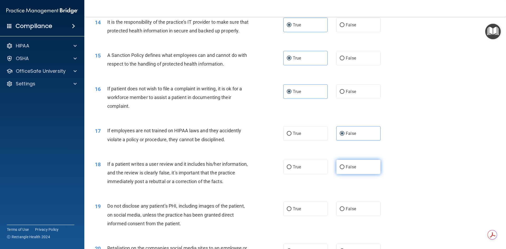
click at [348, 169] on span "False" at bounding box center [351, 166] width 10 height 5
click at [344, 169] on input "False" at bounding box center [342, 167] width 5 height 4
radio input "true"
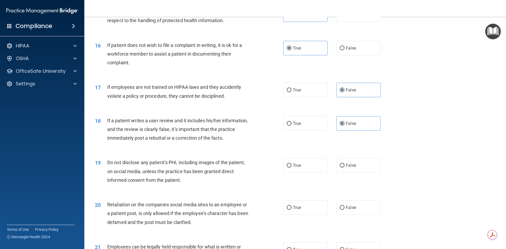
scroll to position [659, 0]
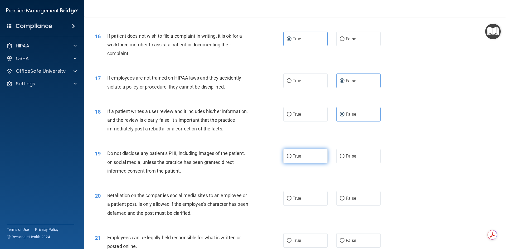
click at [287, 158] on input "True" at bounding box center [289, 156] width 5 height 4
radio input "true"
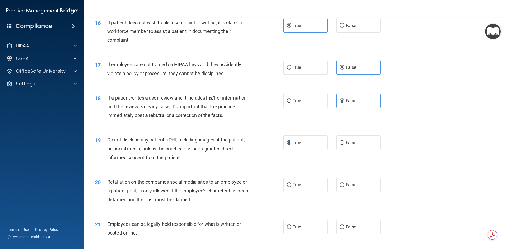
scroll to position [685, 0]
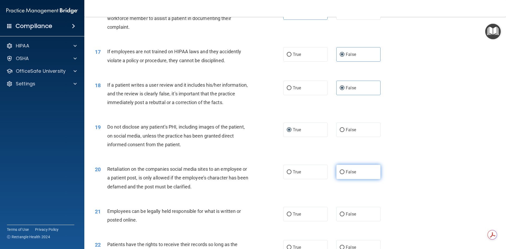
click at [350, 179] on label "False" at bounding box center [358, 172] width 44 height 14
click at [344, 174] on input "False" at bounding box center [342, 172] width 5 height 4
radio input "true"
click at [304, 220] on label "True" at bounding box center [305, 214] width 44 height 14
click at [291, 216] on input "True" at bounding box center [289, 214] width 5 height 4
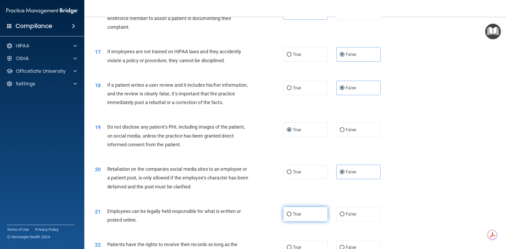
radio input "true"
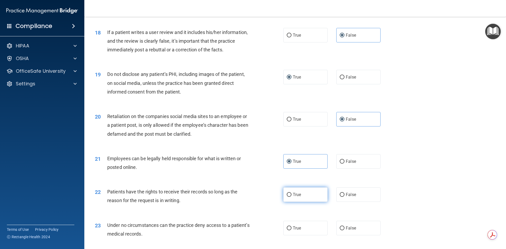
click at [299, 197] on span "True" at bounding box center [297, 194] width 8 height 5
click at [291, 197] on input "True" at bounding box center [289, 195] width 5 height 4
radio input "true"
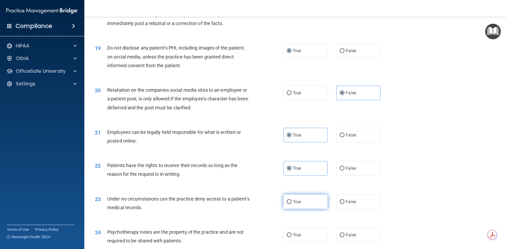
click at [291, 209] on label "True" at bounding box center [305, 202] width 44 height 14
click at [291, 204] on input "True" at bounding box center [289, 202] width 5 height 4
radio input "true"
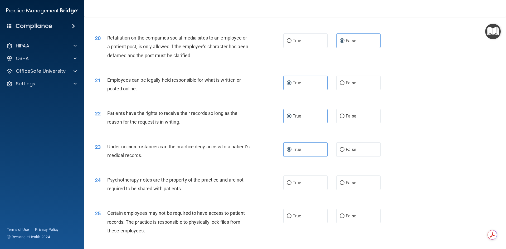
scroll to position [817, 0]
click at [337, 189] on label "False" at bounding box center [358, 182] width 44 height 14
click at [340, 184] on input "False" at bounding box center [342, 183] width 5 height 4
radio input "true"
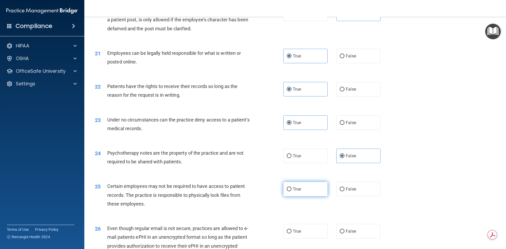
click at [306, 196] on label "True" at bounding box center [305, 189] width 44 height 14
click at [291, 191] on input "True" at bounding box center [289, 189] width 5 height 4
radio input "true"
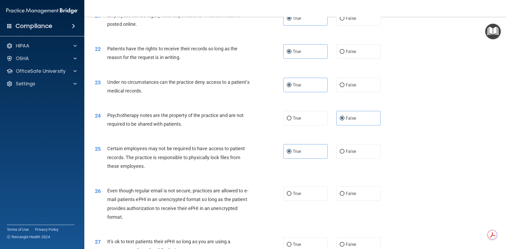
scroll to position [922, 0]
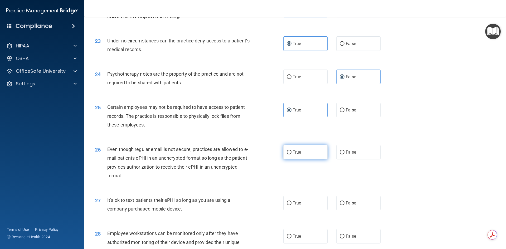
click at [312, 159] on label "True" at bounding box center [305, 152] width 44 height 14
click at [291, 154] on input "True" at bounding box center [289, 152] width 5 height 4
radio input "true"
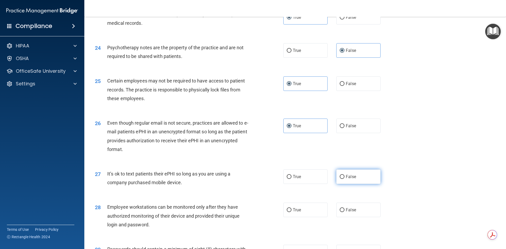
click at [340, 179] on input "False" at bounding box center [342, 177] width 5 height 4
radio input "true"
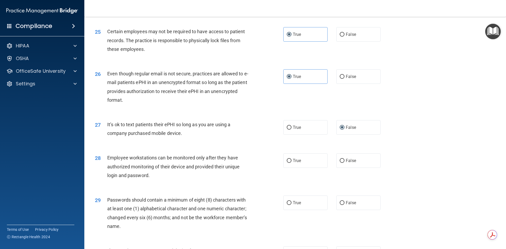
scroll to position [1002, 0]
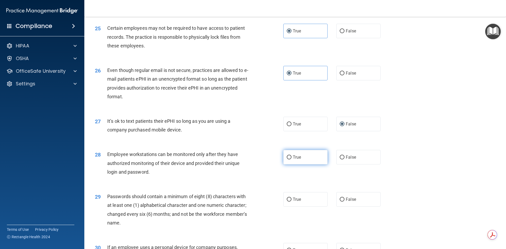
click at [307, 164] on label "True" at bounding box center [305, 157] width 44 height 14
click at [291, 159] on input "True" at bounding box center [289, 158] width 5 height 4
radio input "true"
click at [293, 202] on span "True" at bounding box center [297, 199] width 8 height 5
click at [291, 202] on input "True" at bounding box center [289, 200] width 5 height 4
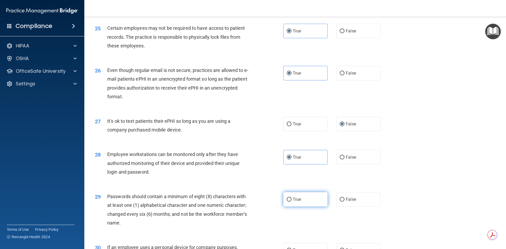
radio input "true"
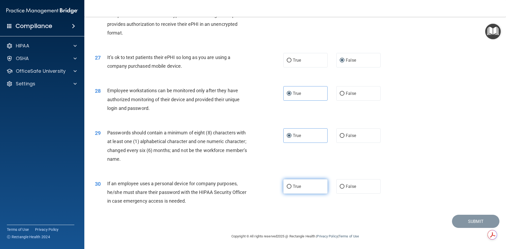
click at [297, 186] on span "True" at bounding box center [297, 186] width 8 height 5
click at [291, 186] on input "True" at bounding box center [289, 187] width 5 height 4
radio input "true"
click at [457, 220] on button "Submit" at bounding box center [475, 221] width 47 height 13
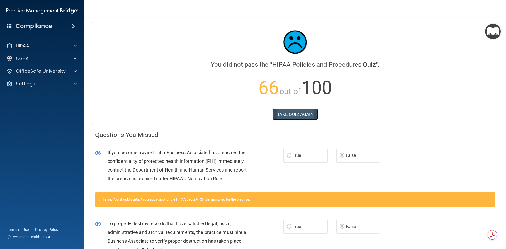
click at [297, 119] on button "TAKE QUIZ AGAIN" at bounding box center [296, 115] width 46 height 12
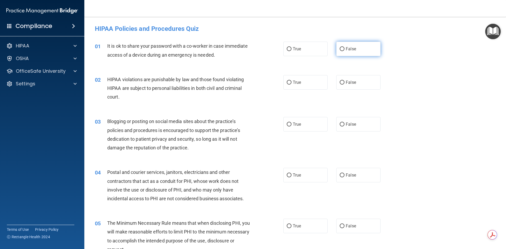
click at [350, 50] on span "False" at bounding box center [351, 48] width 10 height 5
click at [344, 50] on input "False" at bounding box center [342, 49] width 5 height 4
radio input "true"
click at [313, 80] on label "True" at bounding box center [305, 82] width 44 height 14
click at [291, 81] on input "True" at bounding box center [289, 83] width 5 height 4
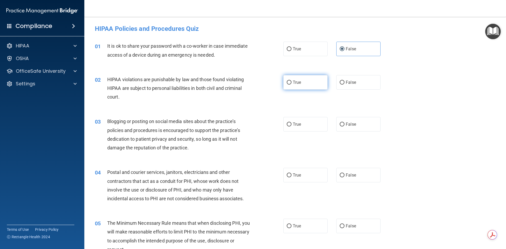
radio input "true"
click at [354, 126] on label "False" at bounding box center [358, 124] width 44 height 14
click at [344, 126] on input "False" at bounding box center [342, 125] width 5 height 4
radio input "true"
click at [307, 173] on label "True" at bounding box center [305, 175] width 44 height 14
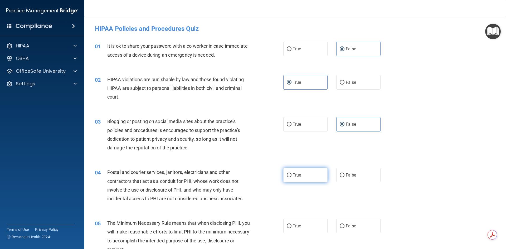
click at [291, 173] on input "True" at bounding box center [289, 175] width 5 height 4
radio input "true"
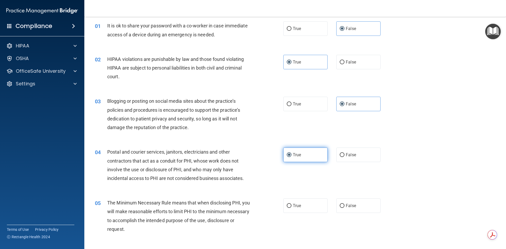
scroll to position [53, 0]
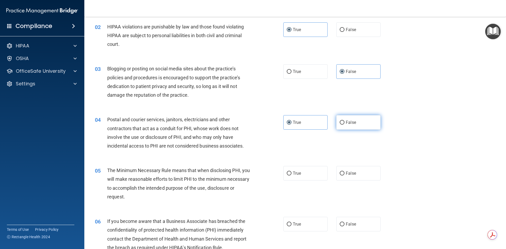
click at [338, 129] on label "False" at bounding box center [358, 122] width 44 height 14
click at [340, 125] on input "False" at bounding box center [342, 123] width 5 height 4
radio input "true"
radio input "false"
click at [298, 174] on span "True" at bounding box center [297, 173] width 8 height 5
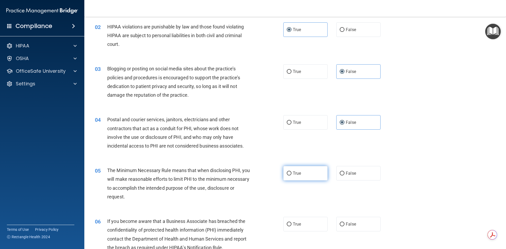
click at [291, 174] on input "True" at bounding box center [289, 174] width 5 height 4
radio input "true"
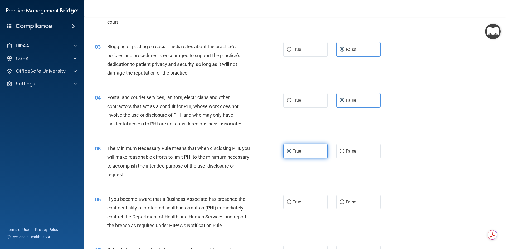
scroll to position [105, 0]
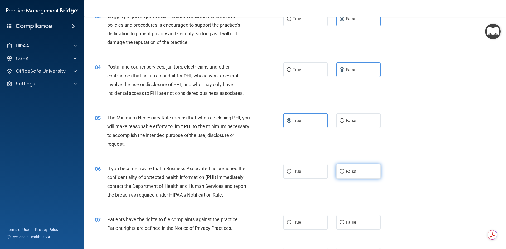
click at [343, 168] on label "False" at bounding box center [358, 171] width 44 height 14
click at [343, 170] on input "False" at bounding box center [342, 172] width 5 height 4
radio input "true"
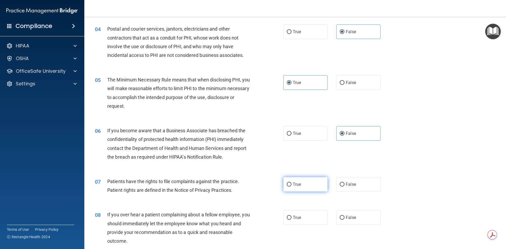
scroll to position [158, 0]
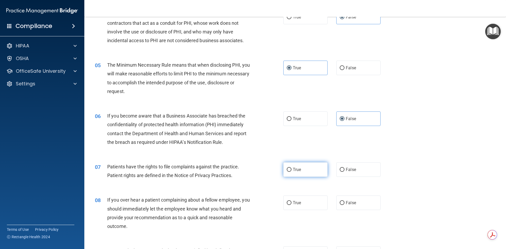
click at [310, 173] on label "True" at bounding box center [305, 169] width 44 height 14
click at [291, 172] on input "True" at bounding box center [289, 170] width 5 height 4
radio input "true"
click at [302, 197] on label "True" at bounding box center [305, 203] width 44 height 14
click at [291, 201] on input "True" at bounding box center [289, 203] width 5 height 4
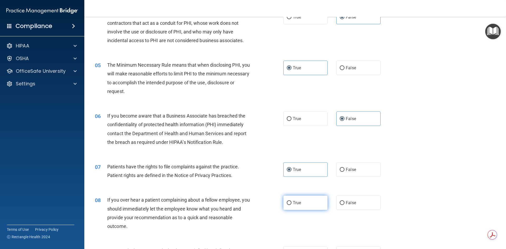
radio input "true"
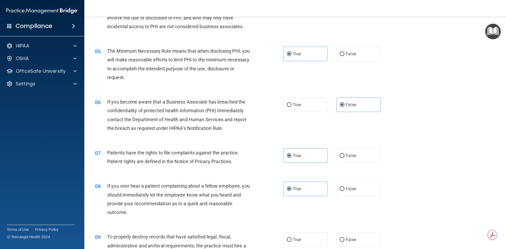
scroll to position [184, 0]
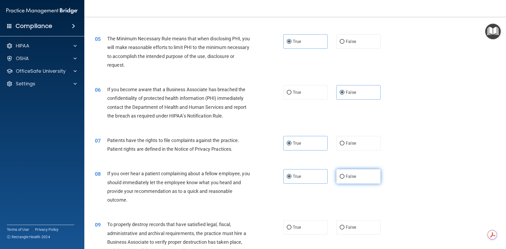
click at [340, 178] on input "False" at bounding box center [342, 177] width 5 height 4
radio input "true"
radio input "false"
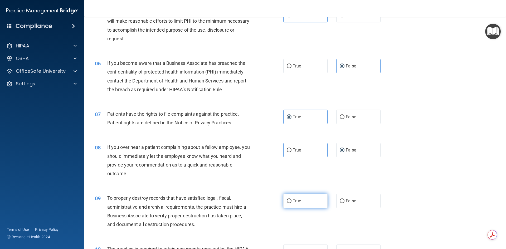
click at [295, 205] on label "True" at bounding box center [305, 201] width 44 height 14
click at [291, 203] on input "True" at bounding box center [289, 201] width 5 height 4
radio input "true"
click at [332, 201] on div "True False" at bounding box center [336, 201] width 106 height 14
click at [340, 202] on input "False" at bounding box center [342, 201] width 5 height 4
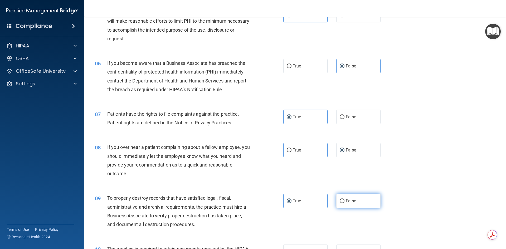
radio input "true"
radio input "false"
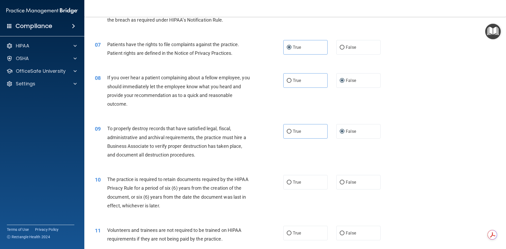
scroll to position [290, 0]
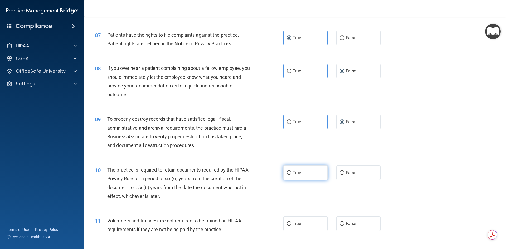
click at [305, 179] on label "True" at bounding box center [305, 173] width 44 height 14
click at [291, 175] on input "True" at bounding box center [289, 173] width 5 height 4
radio input "true"
click at [346, 222] on span "False" at bounding box center [351, 223] width 10 height 5
click at [344, 222] on input "False" at bounding box center [342, 224] width 5 height 4
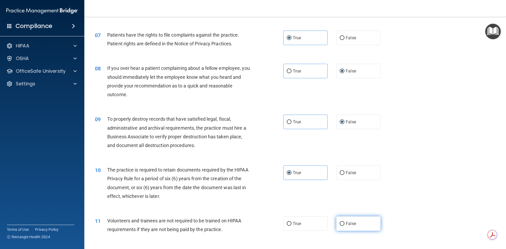
radio input "true"
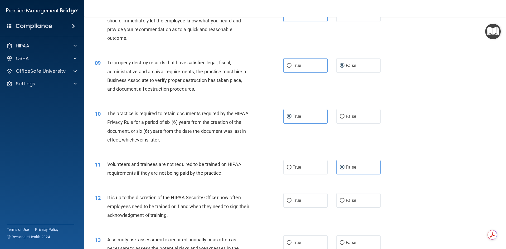
scroll to position [395, 0]
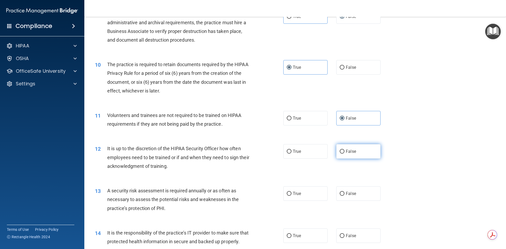
click at [346, 149] on span "False" at bounding box center [351, 151] width 10 height 5
click at [344, 150] on input "False" at bounding box center [342, 152] width 5 height 4
radio input "true"
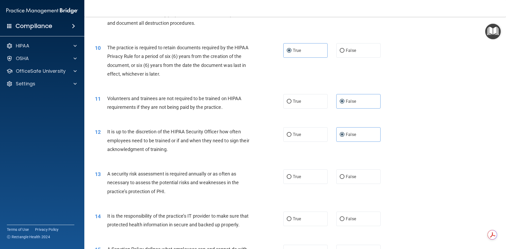
scroll to position [422, 0]
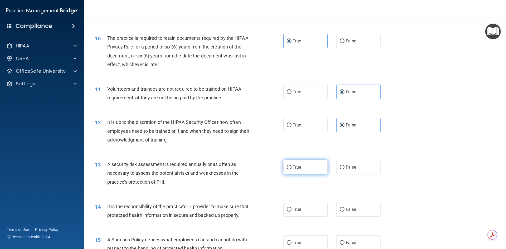
click at [293, 167] on span "True" at bounding box center [297, 167] width 8 height 5
click at [291, 167] on input "True" at bounding box center [289, 168] width 5 height 4
radio input "true"
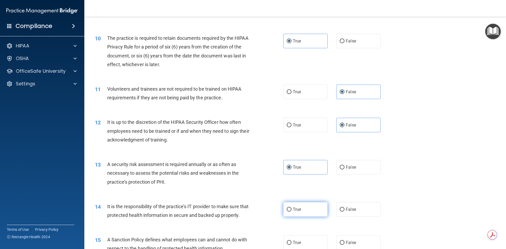
click at [295, 209] on span "True" at bounding box center [297, 209] width 8 height 5
click at [291, 209] on input "True" at bounding box center [289, 210] width 5 height 4
radio input "true"
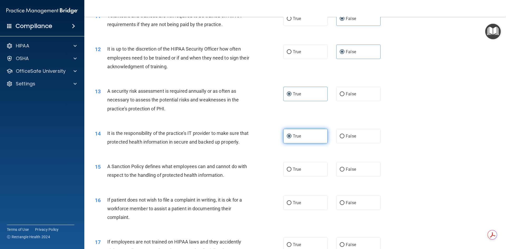
scroll to position [501, 0]
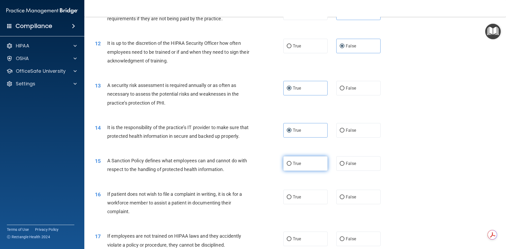
click at [295, 166] on span "True" at bounding box center [297, 163] width 8 height 5
click at [291, 166] on input "True" at bounding box center [289, 164] width 5 height 4
radio input "true"
click at [295, 200] on span "True" at bounding box center [297, 197] width 8 height 5
click at [291, 199] on input "True" at bounding box center [289, 197] width 5 height 4
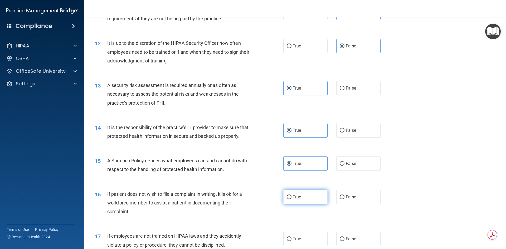
radio input "true"
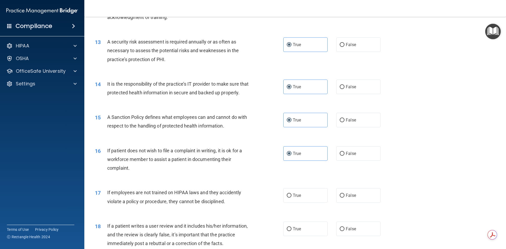
scroll to position [553, 0]
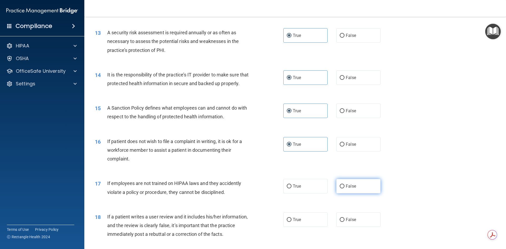
click at [349, 189] on span "False" at bounding box center [351, 186] width 10 height 5
click at [344, 188] on input "False" at bounding box center [342, 186] width 5 height 4
radio input "true"
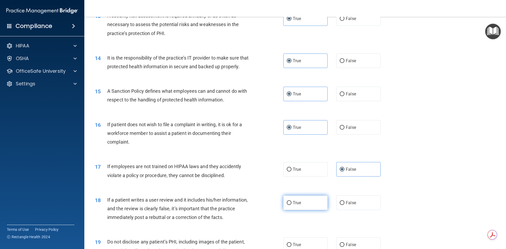
scroll to position [580, 0]
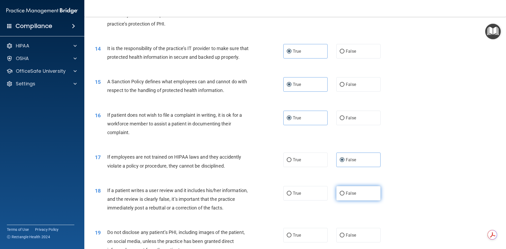
click at [347, 201] on label "False" at bounding box center [358, 193] width 44 height 14
click at [344, 196] on input "False" at bounding box center [342, 194] width 5 height 4
radio input "true"
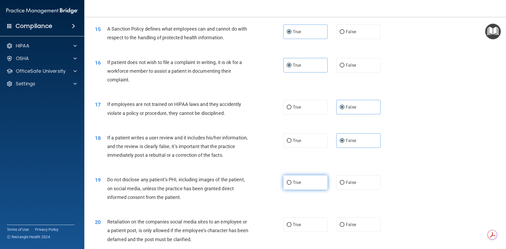
click at [307, 190] on label "True" at bounding box center [305, 182] width 44 height 14
click at [291, 185] on input "True" at bounding box center [289, 183] width 5 height 4
radio input "true"
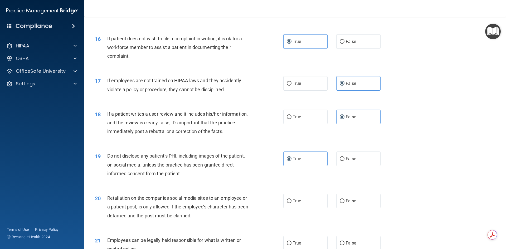
scroll to position [685, 0]
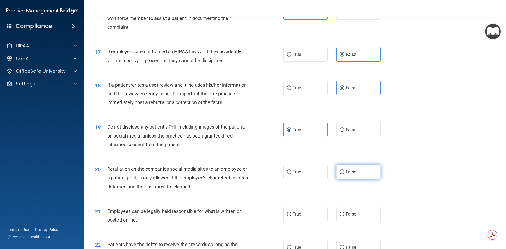
click at [338, 179] on label "False" at bounding box center [358, 172] width 44 height 14
click at [340, 174] on input "False" at bounding box center [342, 172] width 5 height 4
radio input "true"
click at [311, 219] on label "True" at bounding box center [305, 214] width 44 height 14
click at [291, 216] on input "True" at bounding box center [289, 214] width 5 height 4
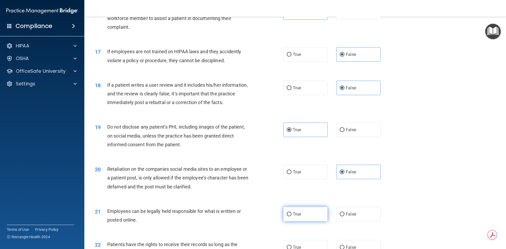
radio input "true"
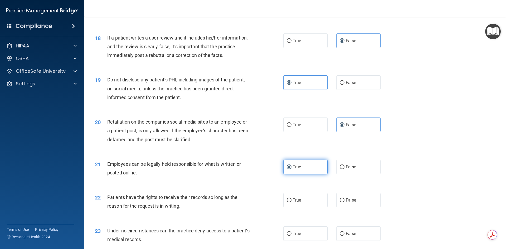
scroll to position [738, 0]
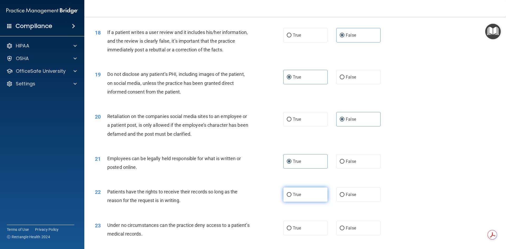
click at [304, 202] on label "True" at bounding box center [305, 194] width 44 height 14
click at [291, 197] on input "True" at bounding box center [289, 195] width 5 height 4
radio input "true"
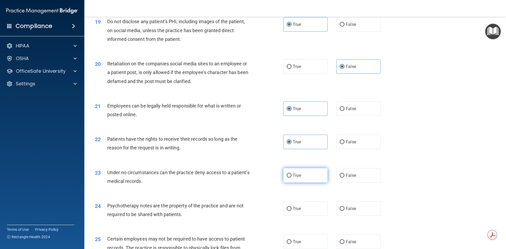
click at [303, 183] on label "True" at bounding box center [305, 175] width 44 height 14
click at [291, 178] on input "True" at bounding box center [289, 176] width 5 height 4
radio input "true"
click at [338, 215] on label "False" at bounding box center [358, 208] width 44 height 14
click at [340, 211] on input "False" at bounding box center [342, 209] width 5 height 4
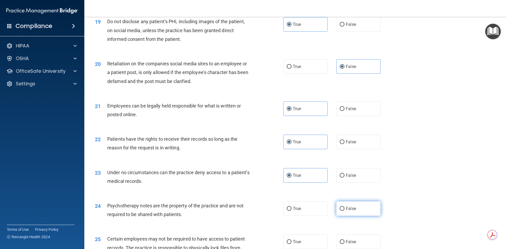
radio input "true"
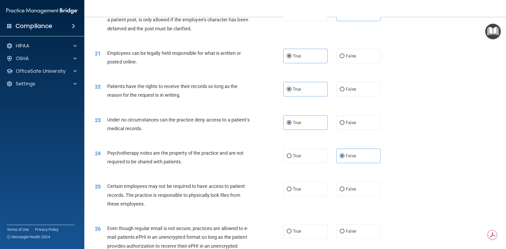
scroll to position [870, 0]
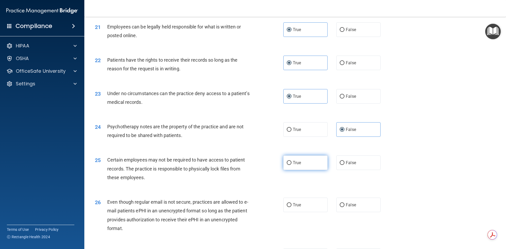
click at [309, 170] on label "True" at bounding box center [305, 163] width 44 height 14
click at [291, 165] on input "True" at bounding box center [289, 163] width 5 height 4
radio input "true"
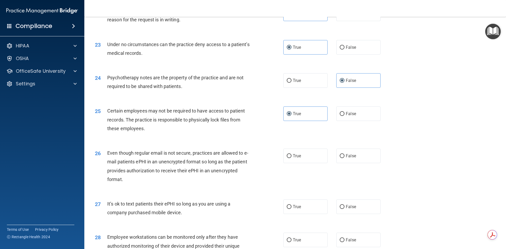
scroll to position [922, 0]
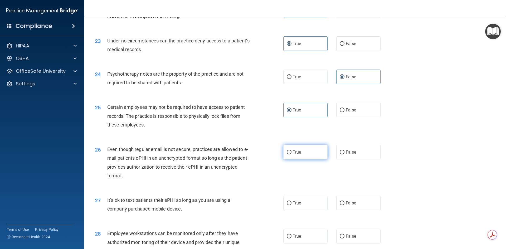
click at [307, 159] on label "True" at bounding box center [305, 152] width 44 height 14
click at [291, 154] on input "True" at bounding box center [289, 152] width 5 height 4
radio input "true"
click at [348, 206] on span "False" at bounding box center [351, 203] width 10 height 5
click at [344, 205] on input "False" at bounding box center [342, 203] width 5 height 4
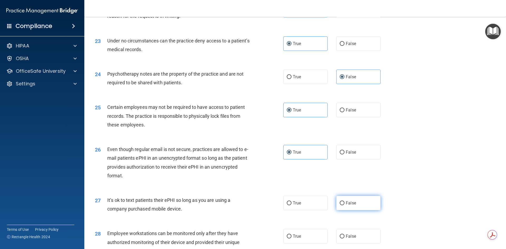
radio input "true"
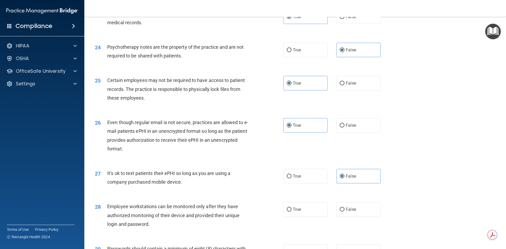
scroll to position [975, 0]
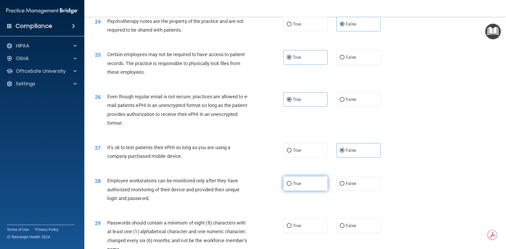
click at [300, 191] on label "True" at bounding box center [305, 183] width 44 height 14
click at [291, 186] on input "True" at bounding box center [289, 184] width 5 height 4
radio input "true"
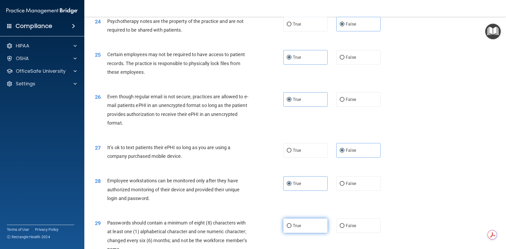
click at [301, 230] on label "True" at bounding box center [305, 225] width 44 height 14
click at [291, 228] on input "True" at bounding box center [289, 226] width 5 height 4
radio input "true"
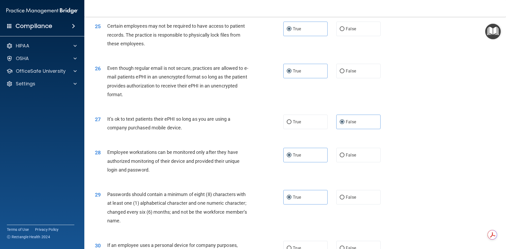
scroll to position [1054, 0]
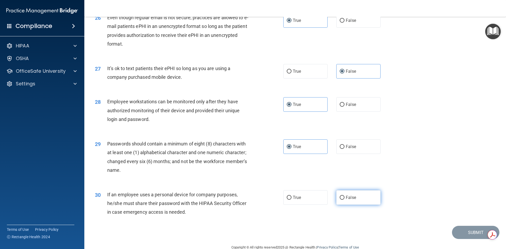
click at [338, 203] on label "False" at bounding box center [358, 197] width 44 height 14
click at [340, 200] on input "False" at bounding box center [342, 198] width 5 height 4
radio input "true"
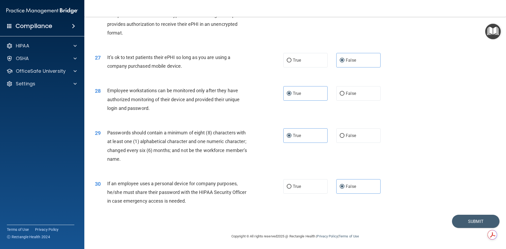
scroll to position [1074, 0]
click at [459, 217] on button "Submit" at bounding box center [475, 221] width 47 height 13
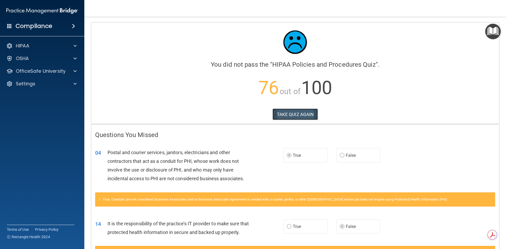
click at [289, 113] on button "TAKE QUIZ AGAIN" at bounding box center [296, 115] width 46 height 12
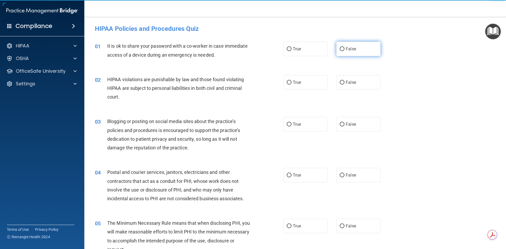
click at [343, 51] on label "False" at bounding box center [358, 49] width 44 height 14
click at [343, 51] on input "False" at bounding box center [342, 49] width 5 height 4
radio input "true"
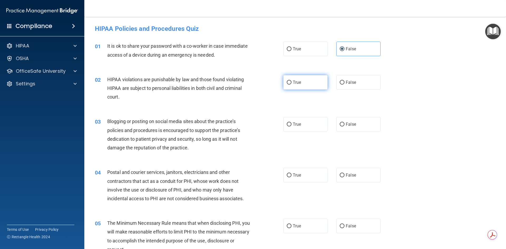
click at [313, 83] on label "True" at bounding box center [305, 82] width 44 height 14
click at [291, 83] on input "True" at bounding box center [289, 83] width 5 height 4
radio input "true"
click at [349, 123] on span "False" at bounding box center [351, 124] width 10 height 5
click at [344, 123] on input "False" at bounding box center [342, 125] width 5 height 4
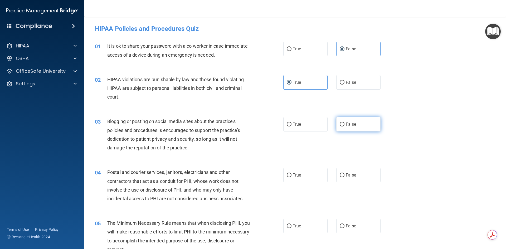
radio input "true"
click at [342, 180] on label "False" at bounding box center [358, 175] width 44 height 14
click at [342, 177] on input "False" at bounding box center [342, 175] width 5 height 4
radio input "true"
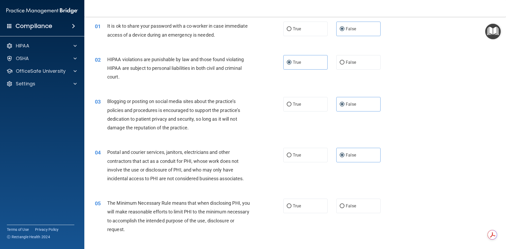
scroll to position [53, 0]
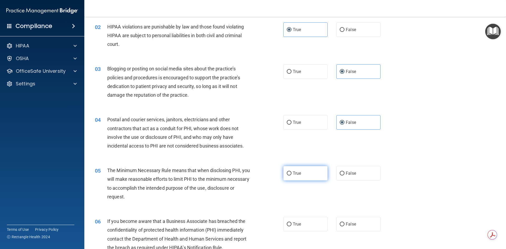
click at [324, 174] on label "True" at bounding box center [305, 173] width 44 height 14
click at [291, 174] on input "True" at bounding box center [289, 174] width 5 height 4
radio input "true"
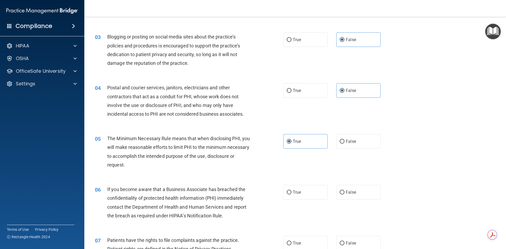
scroll to position [132, 0]
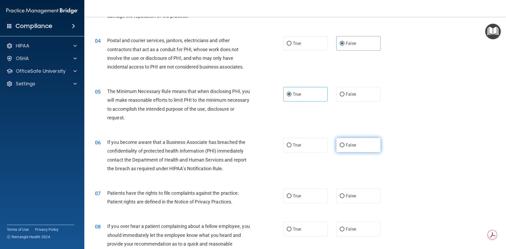
click at [348, 148] on label "False" at bounding box center [358, 145] width 44 height 14
click at [344, 147] on input "False" at bounding box center [342, 145] width 5 height 4
radio input "true"
click at [304, 190] on label "True" at bounding box center [305, 196] width 44 height 14
click at [291, 194] on input "True" at bounding box center [289, 196] width 5 height 4
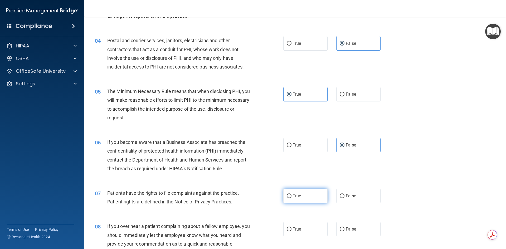
radio input "true"
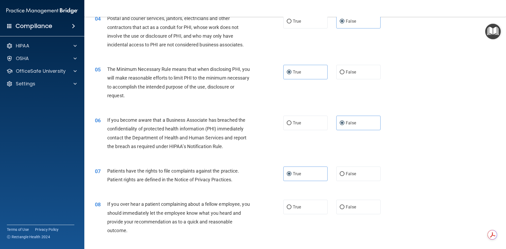
scroll to position [184, 0]
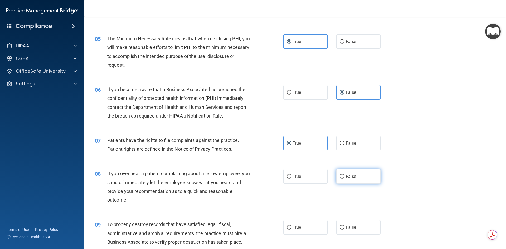
click at [348, 174] on span "False" at bounding box center [351, 176] width 10 height 5
click at [344, 175] on input "False" at bounding box center [342, 177] width 5 height 4
radio input "true"
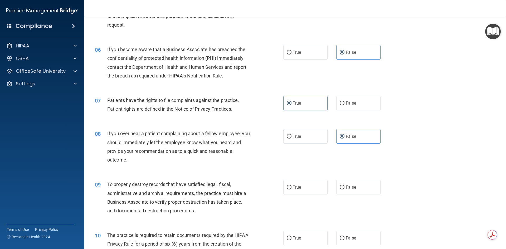
scroll to position [264, 0]
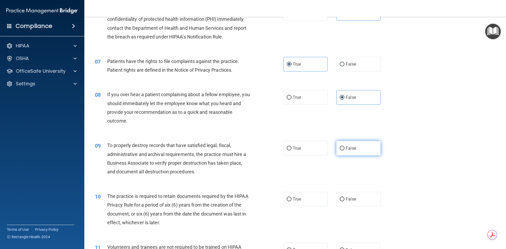
click at [343, 150] on label "False" at bounding box center [358, 148] width 44 height 14
click at [343, 150] on input "False" at bounding box center [342, 149] width 5 height 4
radio input "true"
click at [318, 201] on label "True" at bounding box center [305, 199] width 44 height 14
click at [291, 201] on input "True" at bounding box center [289, 199] width 5 height 4
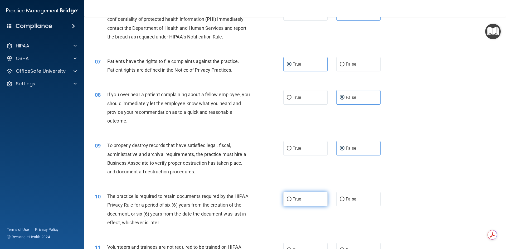
radio input "true"
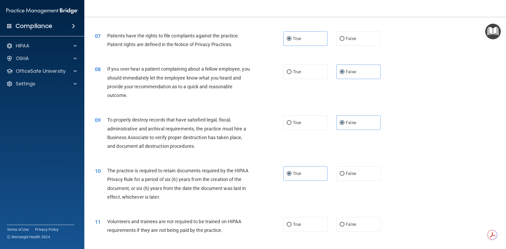
scroll to position [343, 0]
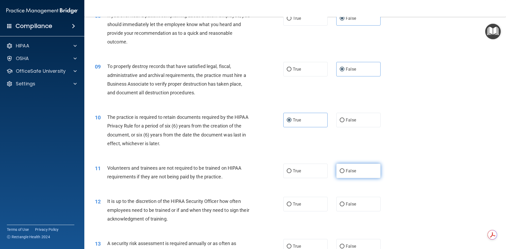
click at [346, 173] on span "False" at bounding box center [351, 170] width 10 height 5
click at [344, 173] on input "False" at bounding box center [342, 171] width 5 height 4
radio input "true"
click at [342, 206] on label "False" at bounding box center [358, 204] width 44 height 14
click at [342, 206] on input "False" at bounding box center [342, 204] width 5 height 4
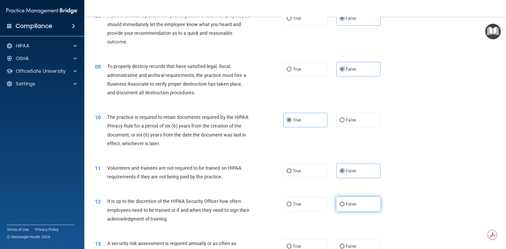
radio input "true"
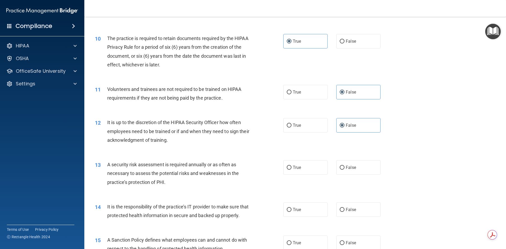
scroll to position [422, 0]
click at [295, 168] on span "True" at bounding box center [297, 167] width 8 height 5
click at [291, 168] on input "True" at bounding box center [289, 168] width 5 height 4
radio input "true"
click at [340, 210] on input "False" at bounding box center [342, 210] width 5 height 4
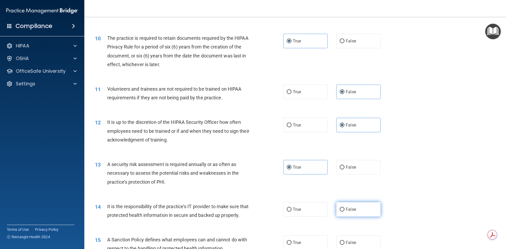
radio input "true"
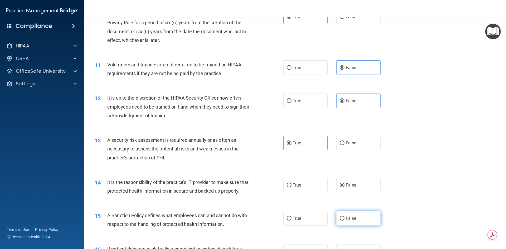
scroll to position [474, 0]
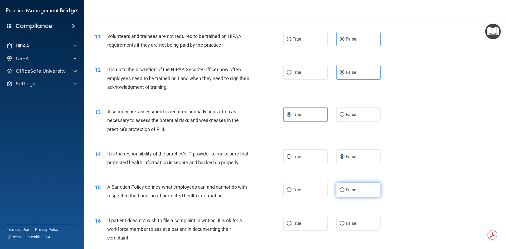
click at [353, 192] on span "False" at bounding box center [351, 189] width 10 height 5
click at [344, 192] on input "False" at bounding box center [342, 190] width 5 height 4
radio input "true"
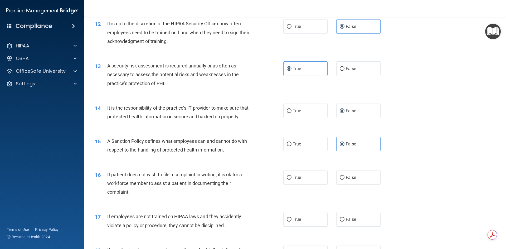
scroll to position [527, 0]
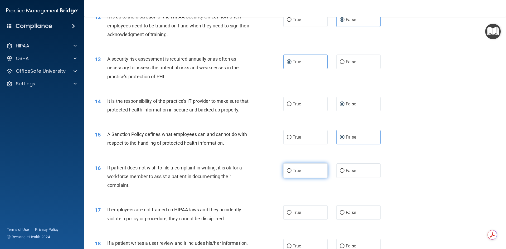
click at [310, 178] on label "True" at bounding box center [305, 170] width 44 height 14
click at [291, 173] on input "True" at bounding box center [289, 171] width 5 height 4
radio input "true"
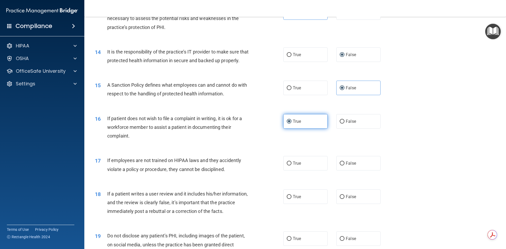
scroll to position [580, 0]
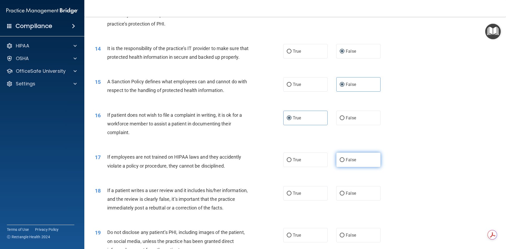
click at [342, 167] on label "False" at bounding box center [358, 160] width 44 height 14
click at [342, 162] on input "False" at bounding box center [342, 160] width 5 height 4
radio input "true"
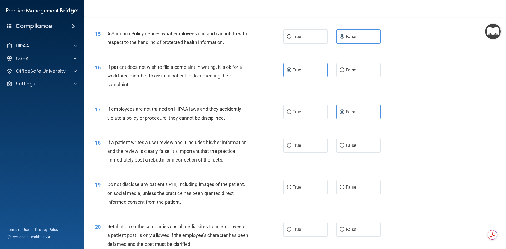
scroll to position [633, 0]
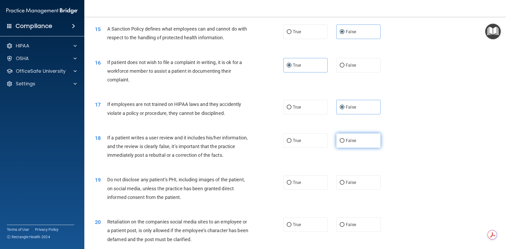
click at [357, 148] on label "False" at bounding box center [358, 140] width 44 height 14
click at [344, 143] on input "False" at bounding box center [342, 141] width 5 height 4
radio input "true"
click at [314, 189] on label "True" at bounding box center [305, 182] width 44 height 14
click at [291, 185] on input "True" at bounding box center [289, 183] width 5 height 4
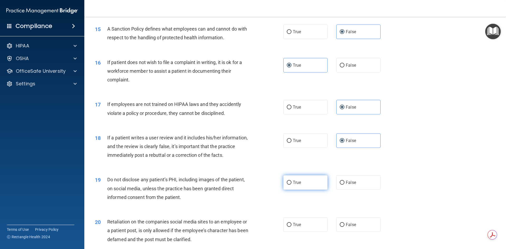
radio input "true"
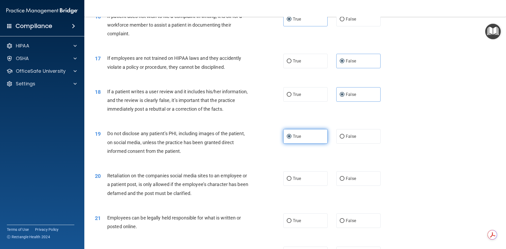
scroll to position [685, 0]
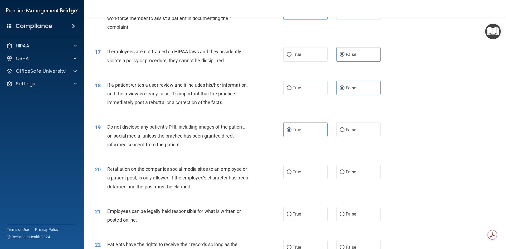
click at [333, 179] on div "True False" at bounding box center [336, 172] width 106 height 14
click at [340, 174] on input "False" at bounding box center [342, 172] width 5 height 4
radio input "true"
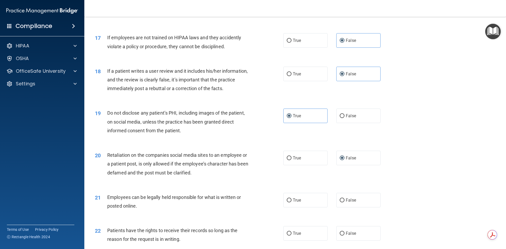
scroll to position [712, 0]
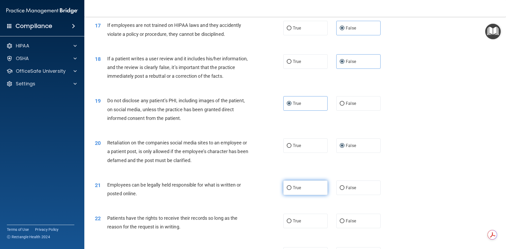
click at [300, 193] on label "True" at bounding box center [305, 188] width 44 height 14
click at [291, 190] on input "True" at bounding box center [289, 188] width 5 height 4
radio input "true"
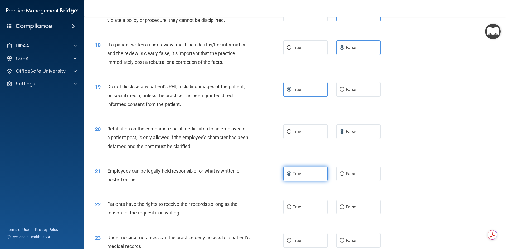
scroll to position [764, 0]
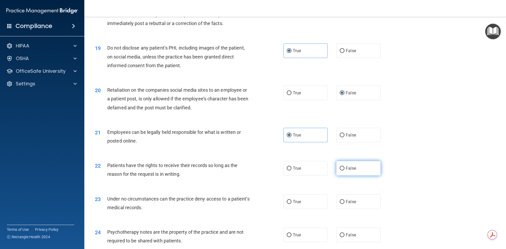
click at [340, 171] on input "False" at bounding box center [342, 169] width 5 height 4
radio input "true"
click at [307, 208] on label "True" at bounding box center [305, 202] width 44 height 14
click at [291, 204] on input "True" at bounding box center [289, 202] width 5 height 4
radio input "true"
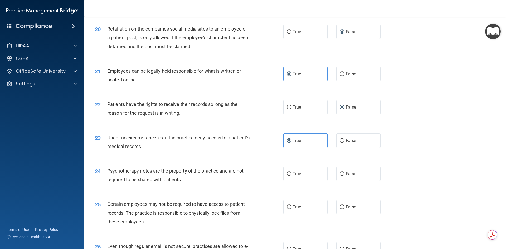
scroll to position [843, 0]
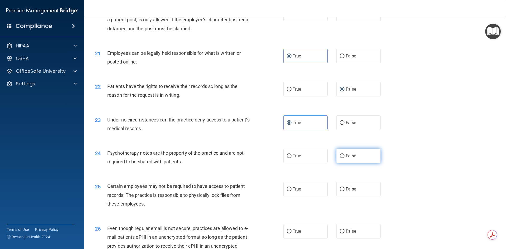
click at [350, 158] on span "False" at bounding box center [351, 155] width 10 height 5
click at [344, 158] on input "False" at bounding box center [342, 156] width 5 height 4
radio input "true"
click at [308, 196] on label "True" at bounding box center [305, 189] width 44 height 14
click at [291, 191] on input "True" at bounding box center [289, 189] width 5 height 4
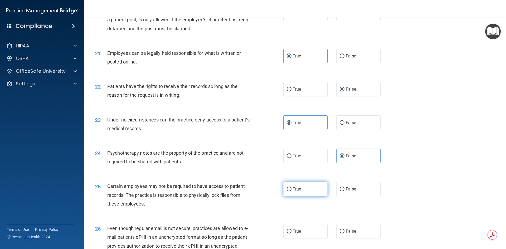
radio input "true"
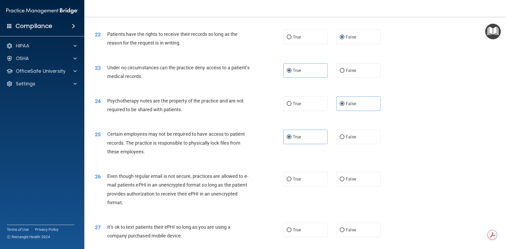
scroll to position [896, 0]
click at [310, 186] on label "True" at bounding box center [305, 178] width 44 height 14
click at [291, 181] on input "True" at bounding box center [289, 179] width 5 height 4
radio input "true"
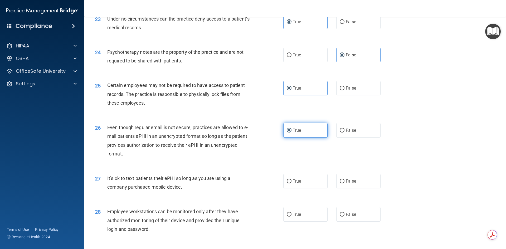
scroll to position [949, 0]
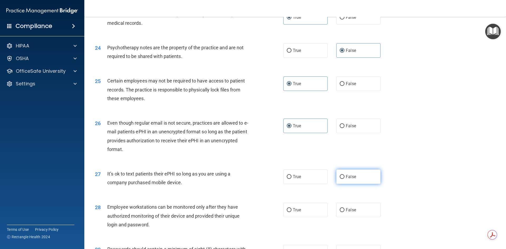
click at [336, 184] on label "False" at bounding box center [358, 176] width 44 height 14
click at [340, 179] on input "False" at bounding box center [342, 177] width 5 height 4
radio input "true"
click at [309, 217] on label "True" at bounding box center [305, 210] width 44 height 14
click at [291, 212] on input "True" at bounding box center [289, 210] width 5 height 4
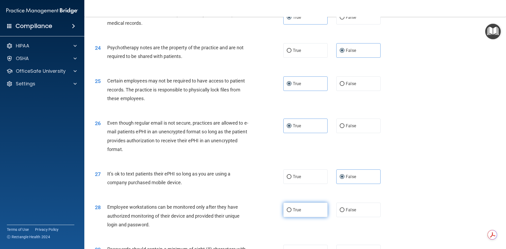
radio input "true"
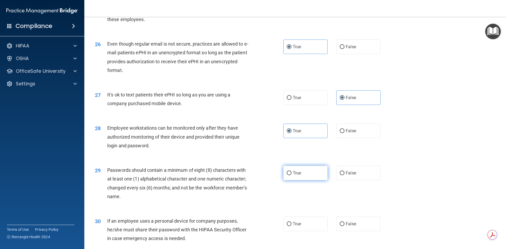
click at [306, 180] on label "True" at bounding box center [305, 173] width 44 height 14
click at [291, 175] on input "True" at bounding box center [289, 173] width 5 height 4
radio input "true"
click at [338, 229] on label "False" at bounding box center [358, 224] width 44 height 14
click at [340, 226] on input "False" at bounding box center [342, 224] width 5 height 4
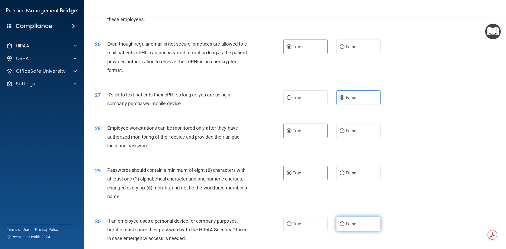
radio input "true"
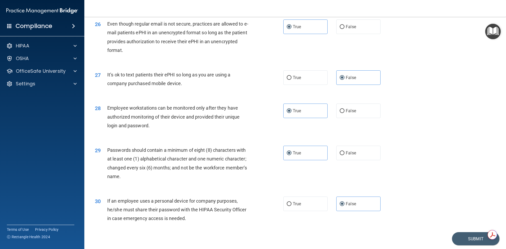
scroll to position [1074, 0]
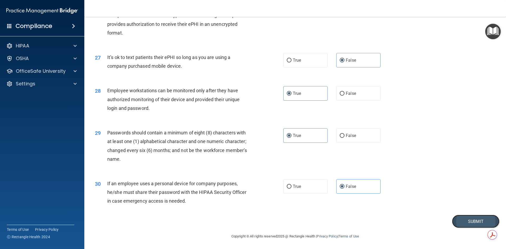
click at [454, 220] on button "Submit" at bounding box center [475, 221] width 47 height 13
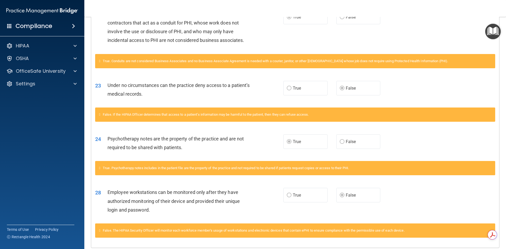
scroll to position [158, 0]
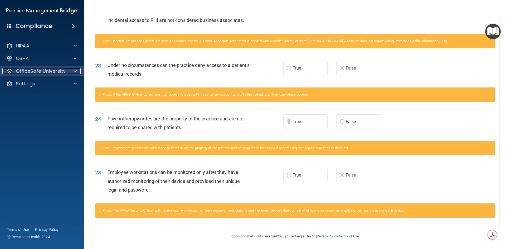
click at [76, 70] on span at bounding box center [75, 71] width 3 height 6
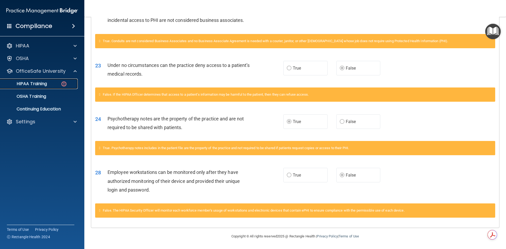
click at [69, 83] on div "HIPAA Training" at bounding box center [39, 83] width 72 height 5
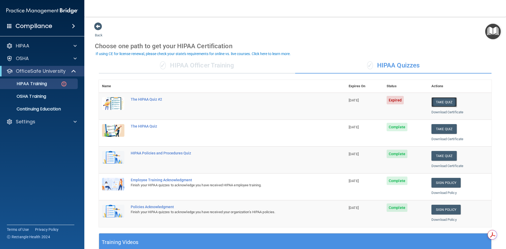
click at [441, 102] on button "Take Quiz" at bounding box center [443, 102] width 25 height 10
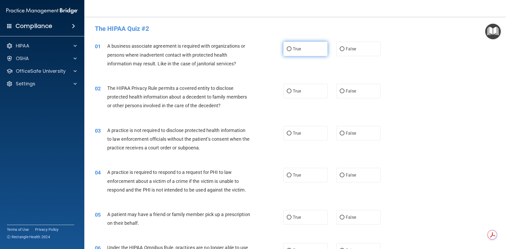
click at [297, 54] on label "True" at bounding box center [305, 49] width 44 height 14
click at [291, 51] on input "True" at bounding box center [289, 49] width 5 height 4
radio input "true"
click at [296, 95] on label "True" at bounding box center [305, 91] width 44 height 14
click at [291, 93] on input "True" at bounding box center [289, 91] width 5 height 4
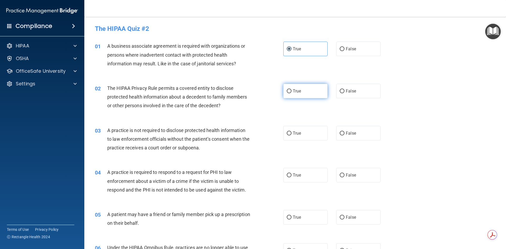
radio input "true"
click at [298, 125] on div "03 A practice is not required to disclose protected health information to law e…" at bounding box center [295, 140] width 409 height 42
click at [297, 134] on span "True" at bounding box center [297, 133] width 8 height 5
click at [291, 134] on input "True" at bounding box center [289, 134] width 5 height 4
radio input "true"
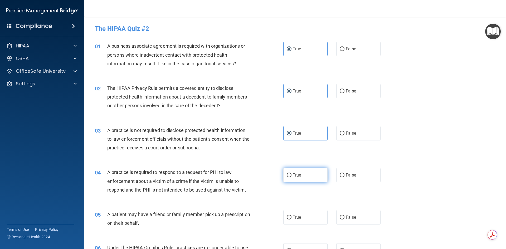
click at [291, 172] on label "True" at bounding box center [305, 175] width 44 height 14
click at [291, 173] on input "True" at bounding box center [289, 175] width 5 height 4
click at [341, 133] on input "False" at bounding box center [342, 134] width 5 height 4
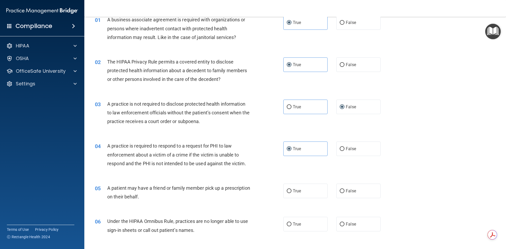
scroll to position [53, 0]
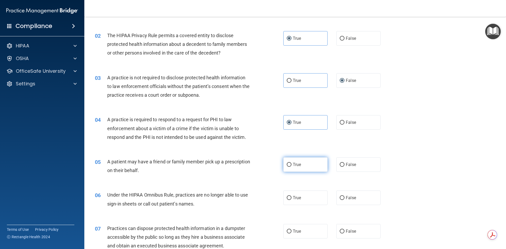
click at [297, 171] on label "True" at bounding box center [305, 164] width 44 height 14
click at [291, 167] on input "True" at bounding box center [289, 165] width 5 height 4
click at [352, 202] on label "False" at bounding box center [358, 198] width 44 height 14
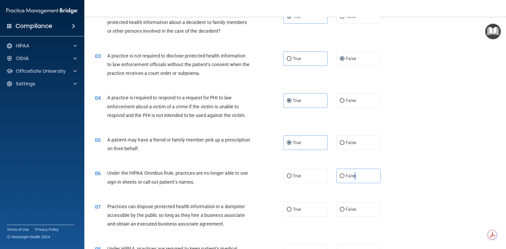
scroll to position [105, 0]
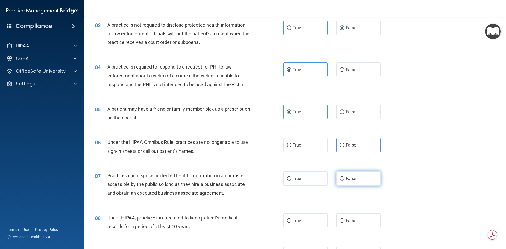
click at [348, 181] on span "False" at bounding box center [351, 178] width 10 height 5
click at [344, 181] on input "False" at bounding box center [342, 179] width 5 height 4
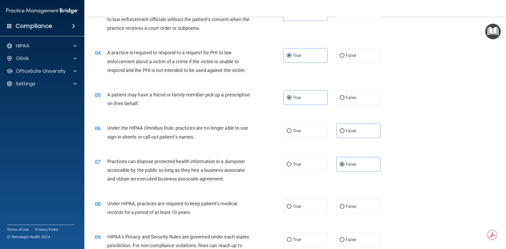
scroll to position [158, 0]
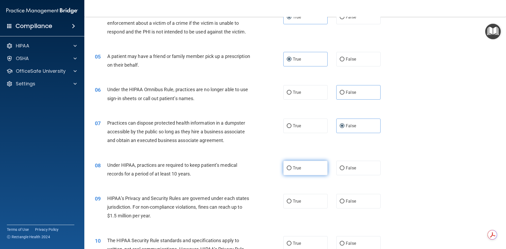
click at [297, 173] on label "True" at bounding box center [305, 168] width 44 height 14
click at [291, 170] on input "True" at bounding box center [289, 168] width 5 height 4
click at [299, 199] on label "True" at bounding box center [305, 201] width 44 height 14
click at [291, 200] on input "True" at bounding box center [289, 202] width 5 height 4
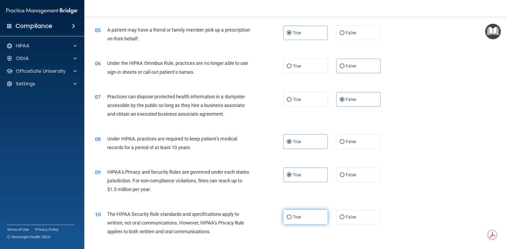
click at [293, 218] on span "True" at bounding box center [297, 217] width 8 height 5
click at [291, 218] on input "True" at bounding box center [289, 217] width 5 height 4
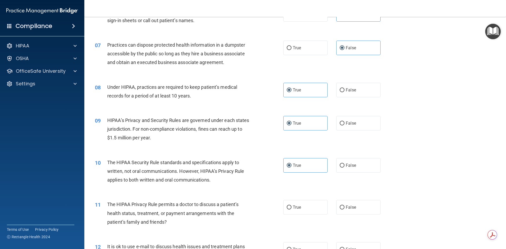
scroll to position [237, 0]
click at [338, 213] on label "False" at bounding box center [358, 206] width 44 height 14
click at [340, 208] on input "False" at bounding box center [342, 207] width 5 height 4
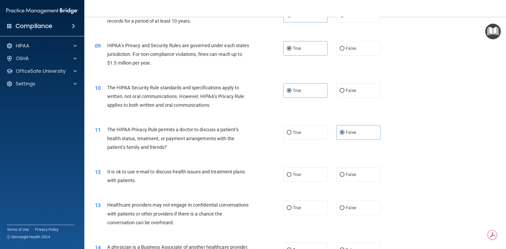
scroll to position [316, 0]
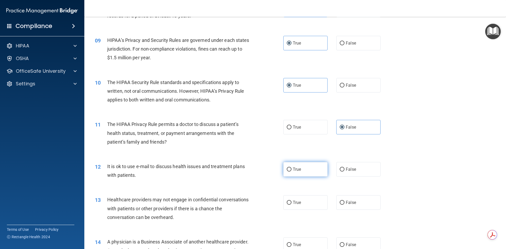
click at [313, 171] on label "True" at bounding box center [305, 169] width 44 height 14
click at [291, 171] on input "True" at bounding box center [289, 170] width 5 height 4
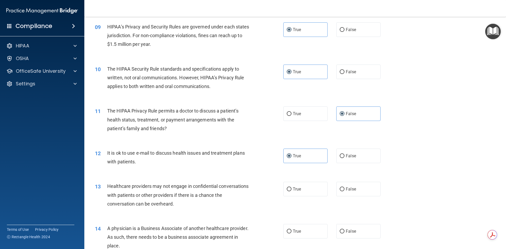
scroll to position [343, 0]
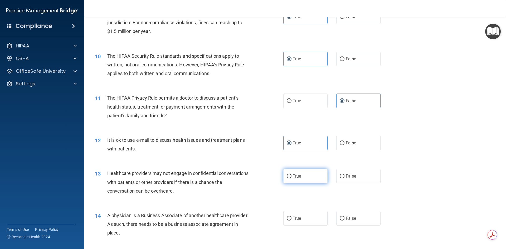
click at [295, 179] on label "True" at bounding box center [305, 176] width 44 height 14
click at [291, 178] on input "True" at bounding box center [289, 176] width 5 height 4
click at [343, 223] on label "False" at bounding box center [358, 218] width 44 height 14
click at [343, 221] on input "False" at bounding box center [342, 219] width 5 height 4
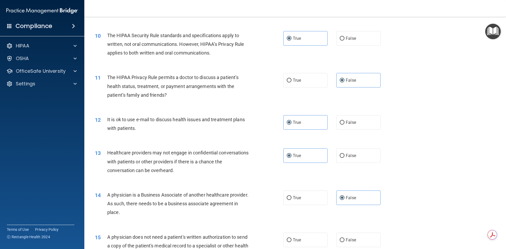
scroll to position [395, 0]
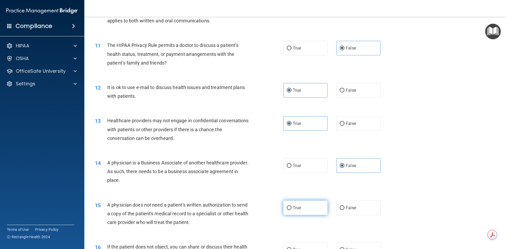
click at [298, 210] on span "True" at bounding box center [297, 207] width 8 height 5
click at [291, 210] on input "True" at bounding box center [289, 208] width 5 height 4
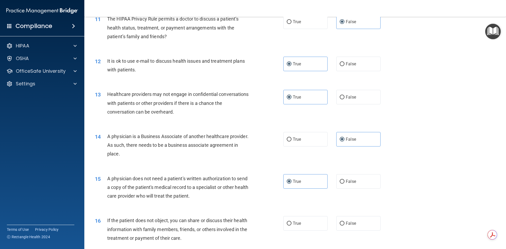
scroll to position [474, 0]
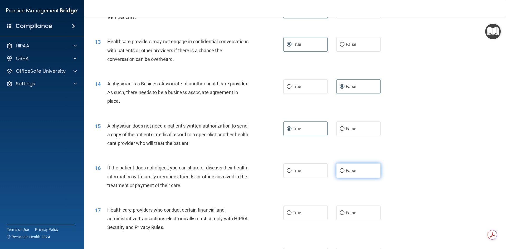
click at [354, 173] on label "False" at bounding box center [358, 170] width 44 height 14
click at [344, 173] on input "False" at bounding box center [342, 171] width 5 height 4
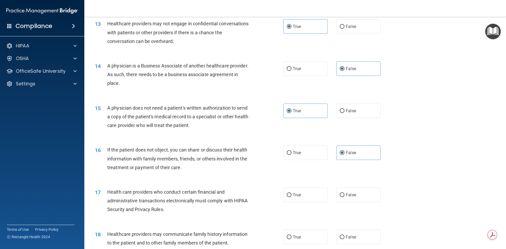
scroll to position [501, 0]
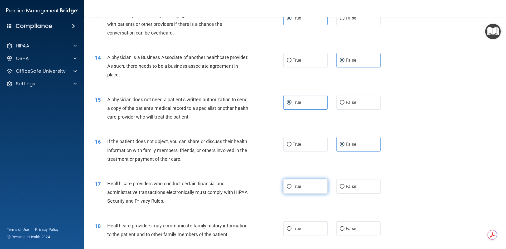
click at [293, 189] on label "True" at bounding box center [305, 186] width 44 height 14
click at [291, 189] on input "True" at bounding box center [289, 187] width 5 height 4
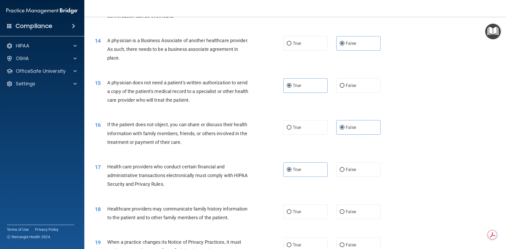
scroll to position [527, 0]
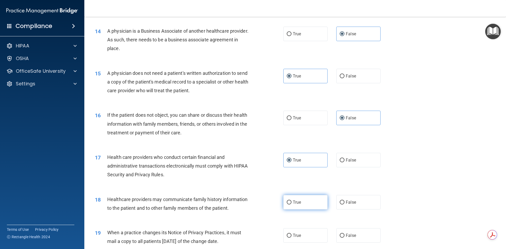
click at [290, 205] on label "True" at bounding box center [305, 202] width 44 height 14
click at [290, 205] on input "True" at bounding box center [289, 203] width 5 height 4
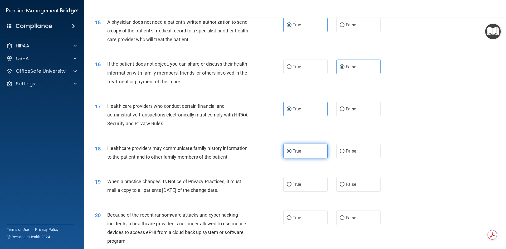
scroll to position [580, 0]
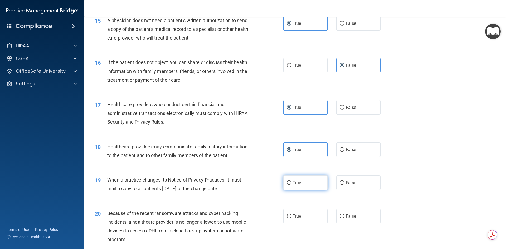
click at [303, 185] on label "True" at bounding box center [305, 183] width 44 height 14
click at [291, 185] on input "True" at bounding box center [289, 183] width 5 height 4
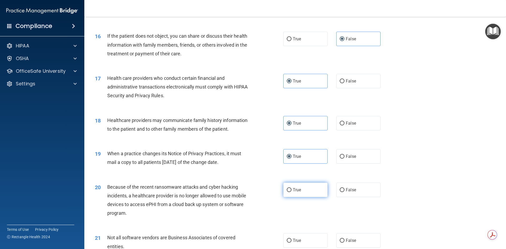
click at [302, 190] on label "True" at bounding box center [305, 190] width 44 height 14
click at [291, 190] on input "True" at bounding box center [289, 190] width 5 height 4
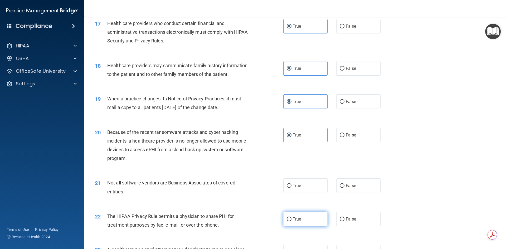
scroll to position [685, 0]
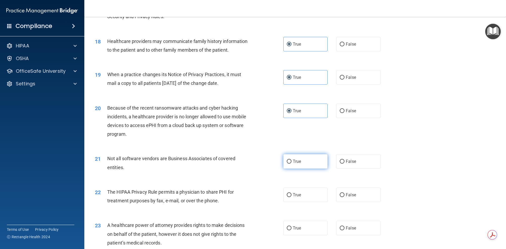
click at [298, 166] on label "True" at bounding box center [305, 161] width 44 height 14
click at [291, 164] on input "True" at bounding box center [289, 162] width 5 height 4
click at [297, 197] on span "True" at bounding box center [297, 194] width 8 height 5
click at [291, 197] on input "True" at bounding box center [289, 195] width 5 height 4
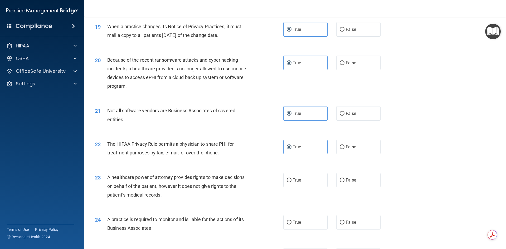
scroll to position [738, 0]
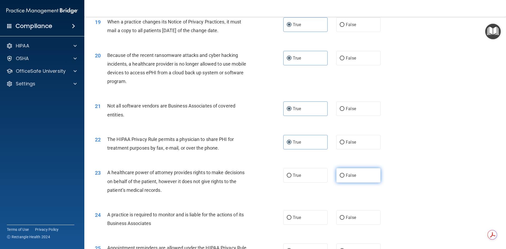
click at [348, 172] on label "False" at bounding box center [358, 175] width 44 height 14
click at [344, 174] on input "False" at bounding box center [342, 176] width 5 height 4
click at [297, 212] on label "True" at bounding box center [305, 217] width 44 height 14
click at [291, 216] on input "True" at bounding box center [289, 218] width 5 height 4
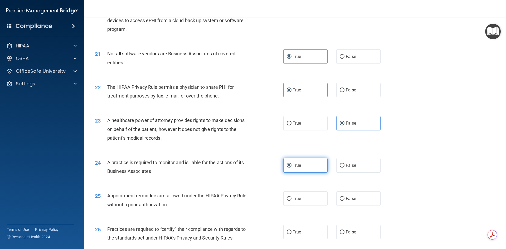
scroll to position [791, 0]
click at [295, 202] on label "True" at bounding box center [305, 198] width 44 height 14
click at [291, 200] on input "True" at bounding box center [289, 198] width 5 height 4
click at [361, 195] on label "False" at bounding box center [358, 198] width 44 height 14
click at [344, 196] on input "False" at bounding box center [342, 198] width 5 height 4
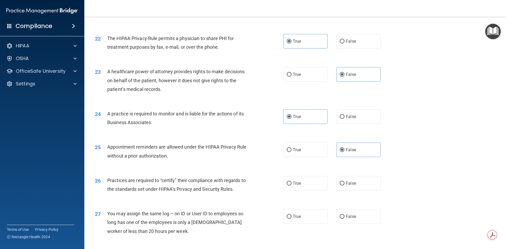
scroll to position [843, 0]
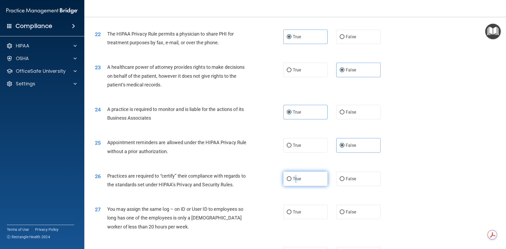
click at [294, 182] on label "True" at bounding box center [305, 179] width 44 height 14
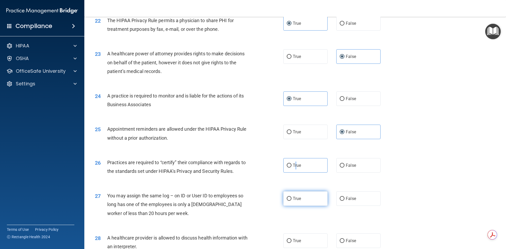
scroll to position [870, 0]
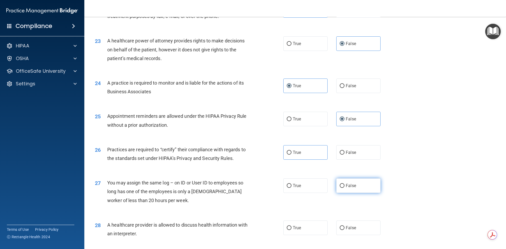
click at [337, 190] on label "False" at bounding box center [358, 185] width 44 height 14
click at [340, 188] on input "False" at bounding box center [342, 186] width 5 height 4
click at [345, 222] on label "False" at bounding box center [358, 228] width 44 height 14
click at [344, 226] on input "False" at bounding box center [342, 228] width 5 height 4
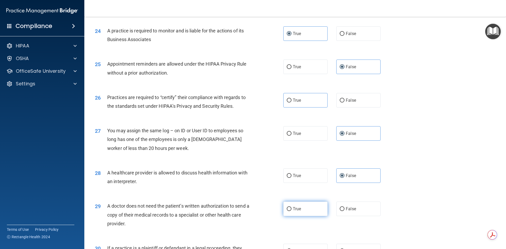
scroll to position [922, 0]
click at [305, 211] on label "True" at bounding box center [305, 208] width 44 height 14
click at [291, 211] on input "True" at bounding box center [289, 209] width 5 height 4
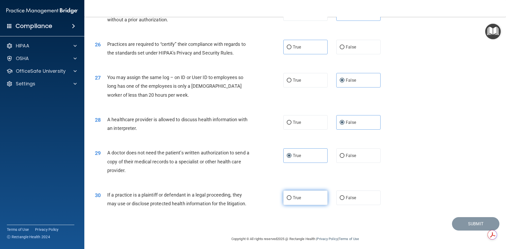
click at [297, 199] on span "True" at bounding box center [297, 197] width 8 height 5
click at [291, 199] on input "True" at bounding box center [289, 198] width 5 height 4
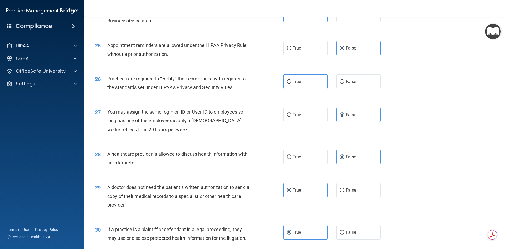
scroll to position [978, 0]
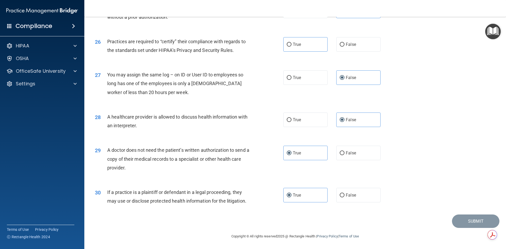
click at [234, 160] on span "A doctor does not need the patient’s written authorization to send a copy of th…" at bounding box center [178, 158] width 142 height 23
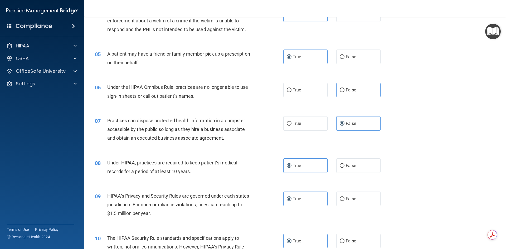
scroll to position [161, 0]
click at [351, 87] on label "False" at bounding box center [358, 89] width 44 height 14
click at [344, 88] on input "False" at bounding box center [342, 90] width 5 height 4
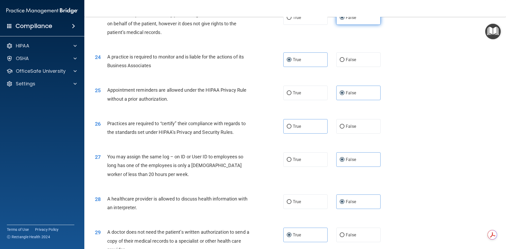
scroll to position [896, 0]
click at [299, 130] on label "True" at bounding box center [305, 126] width 44 height 14
click at [291, 128] on input "True" at bounding box center [289, 126] width 5 height 4
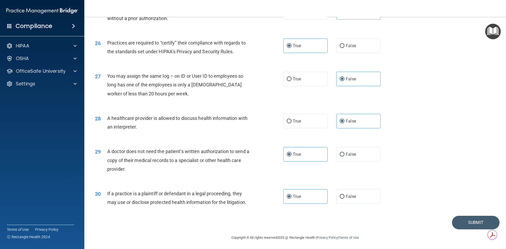
scroll to position [978, 0]
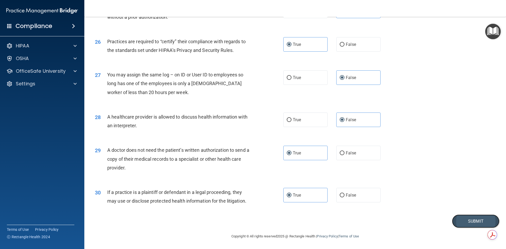
click at [453, 220] on button "Submit" at bounding box center [475, 221] width 47 height 13
